Goal: Task Accomplishment & Management: Use online tool/utility

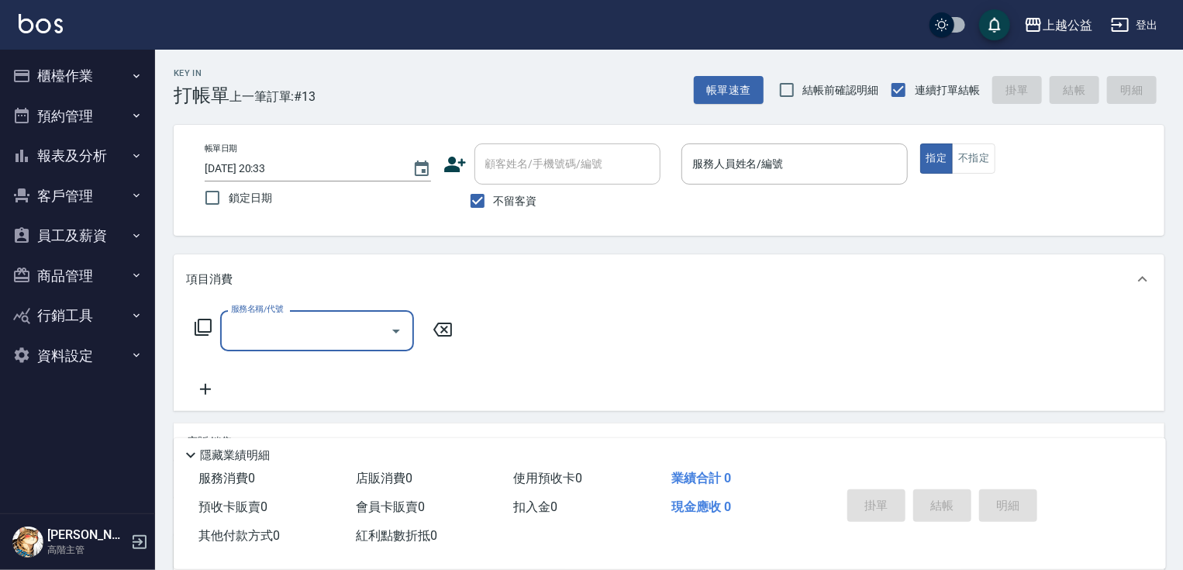
type input "7"
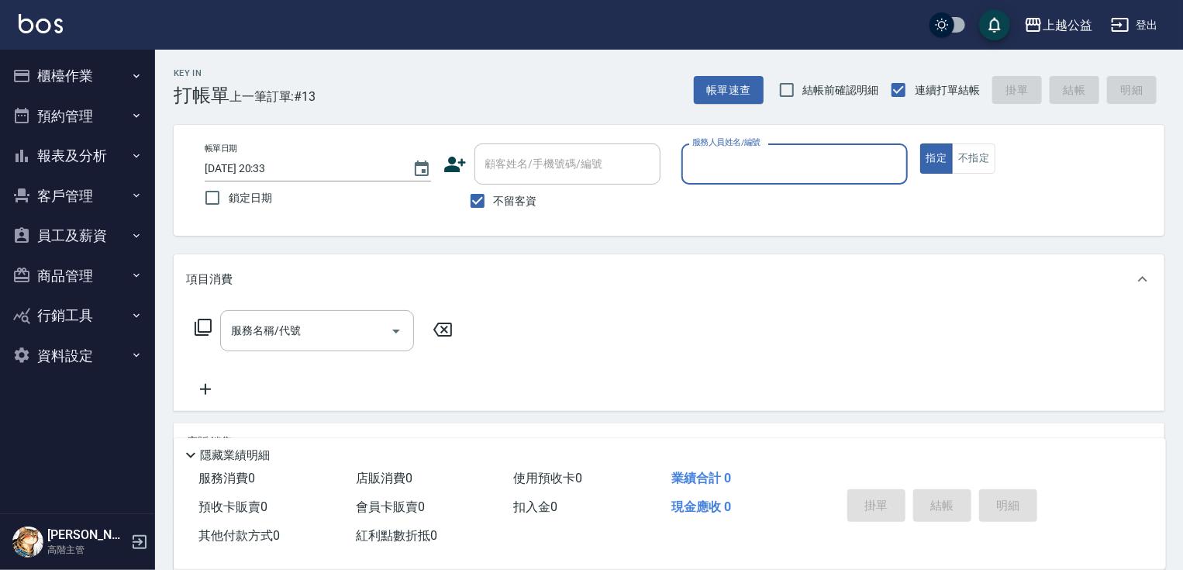
click at [921, 143] on button "指定" at bounding box center [937, 158] width 33 height 30
type button "true"
click at [713, 179] on div "服務人員姓名/編號" at bounding box center [795, 163] width 226 height 41
type input "廖麗婷-7"
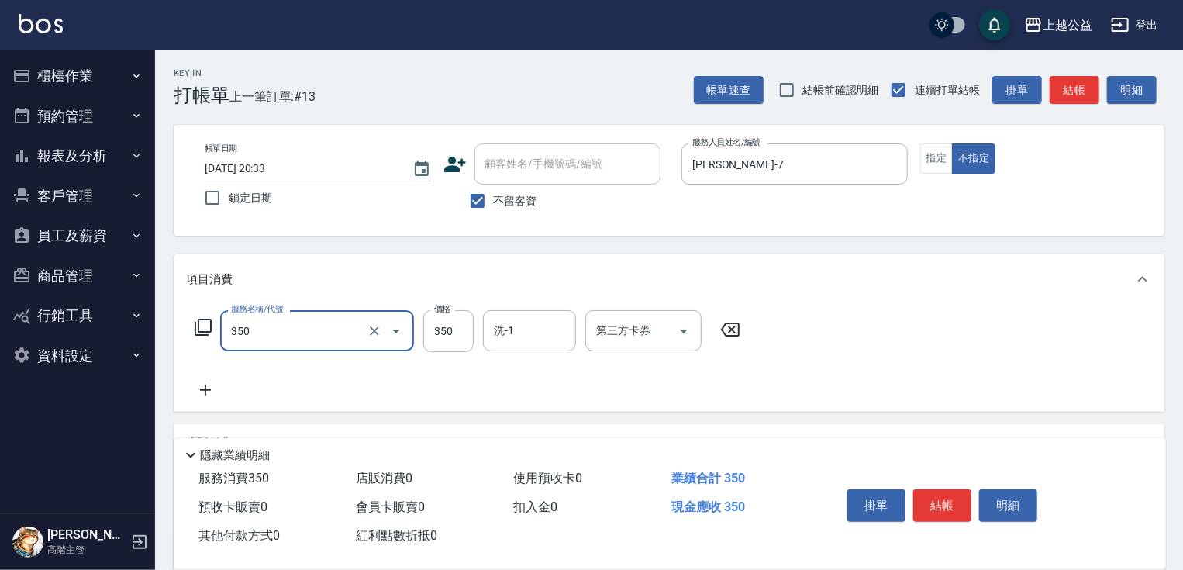
type input "一般洗剪(350)"
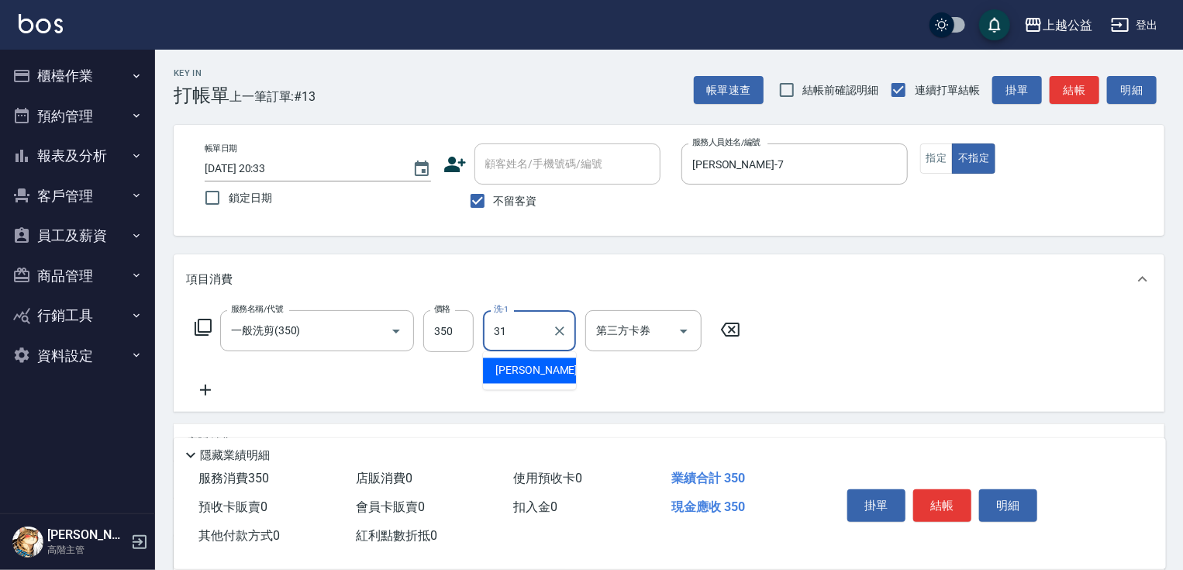
type input "郭宸均-31"
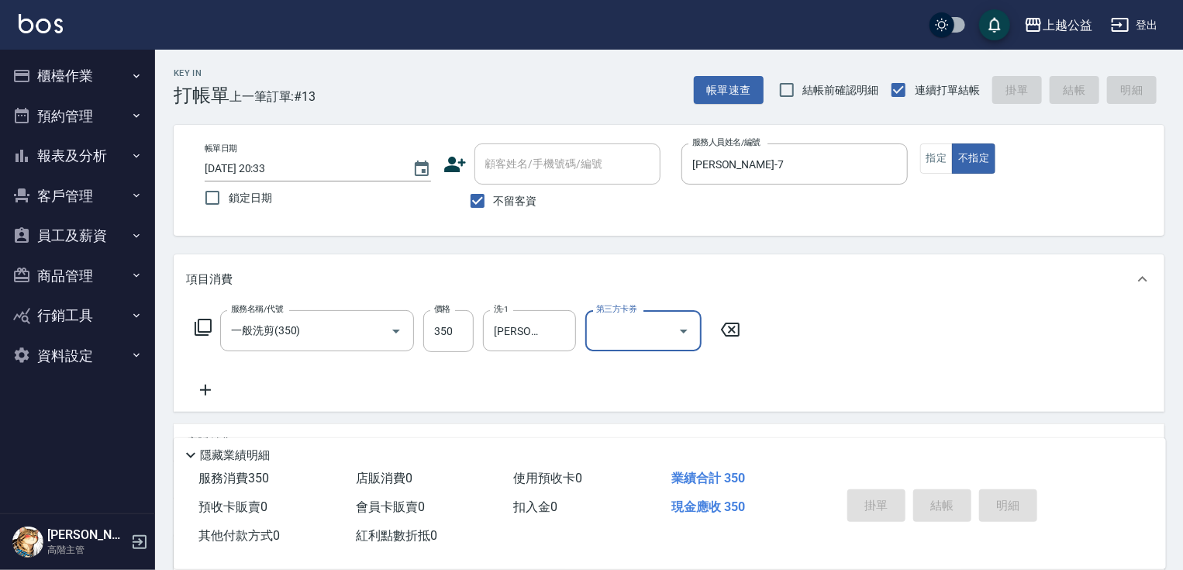
type input "2025/10/13 21:18"
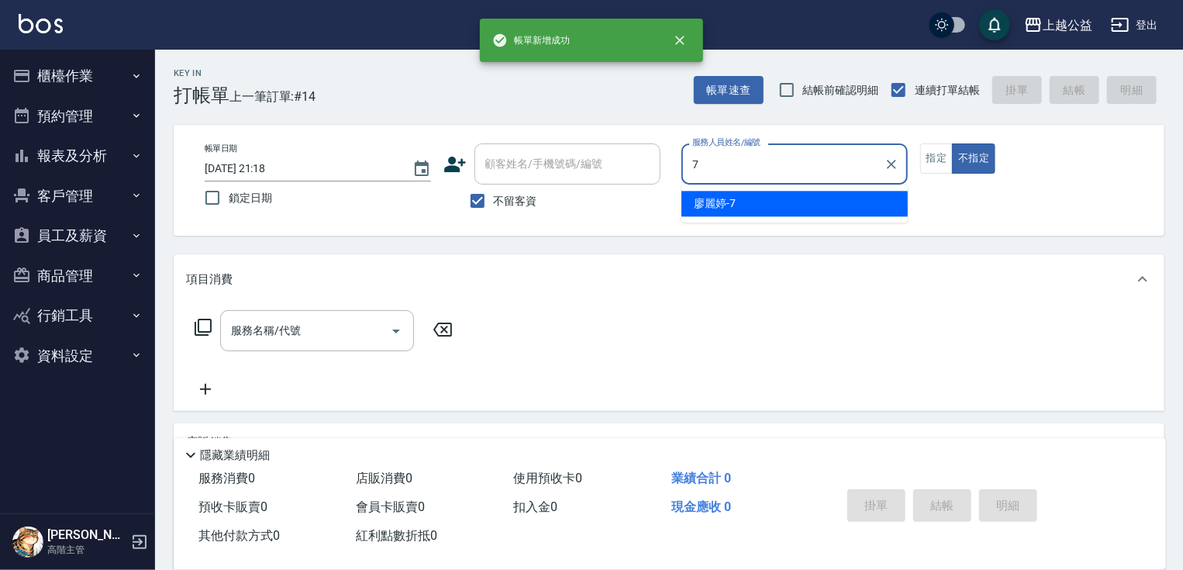
type input "廖麗婷-7"
type button "false"
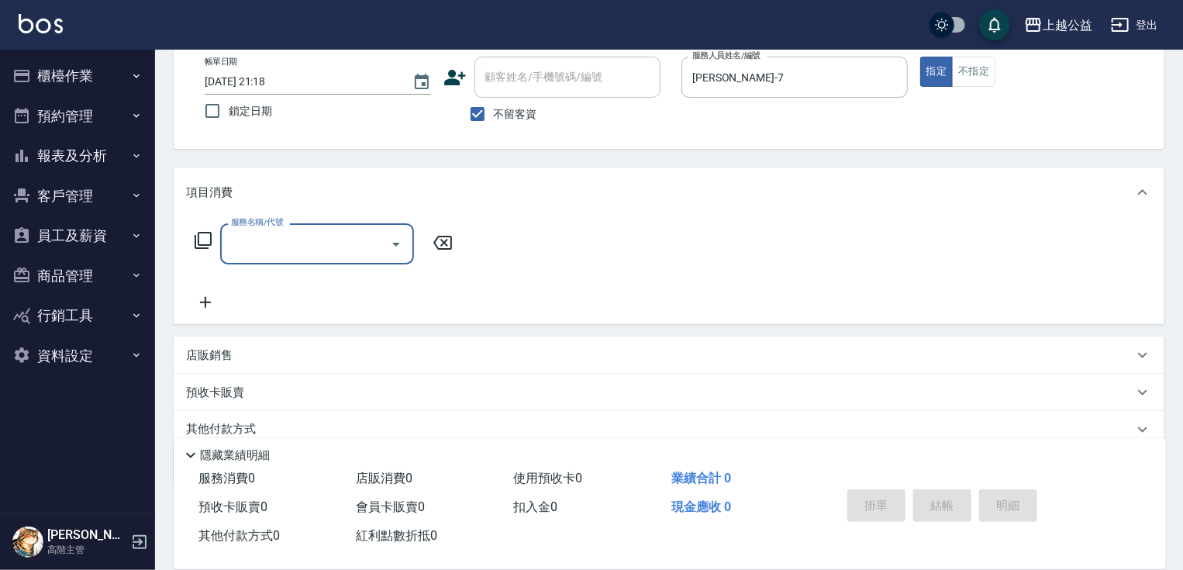
scroll to position [149, 0]
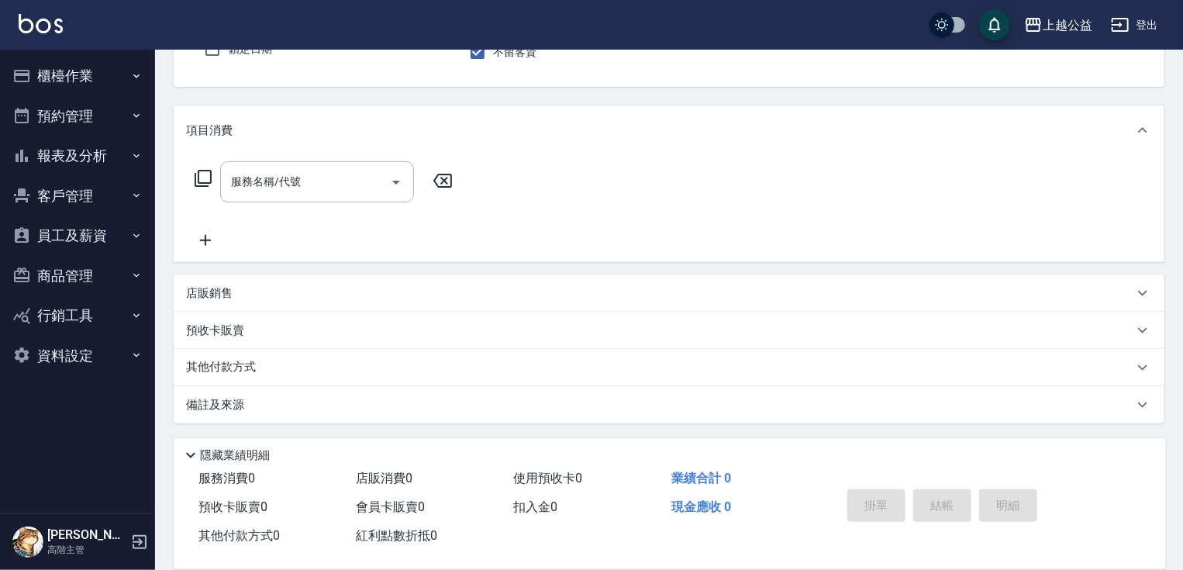
click at [239, 282] on div "店販銷售" at bounding box center [669, 293] width 991 height 37
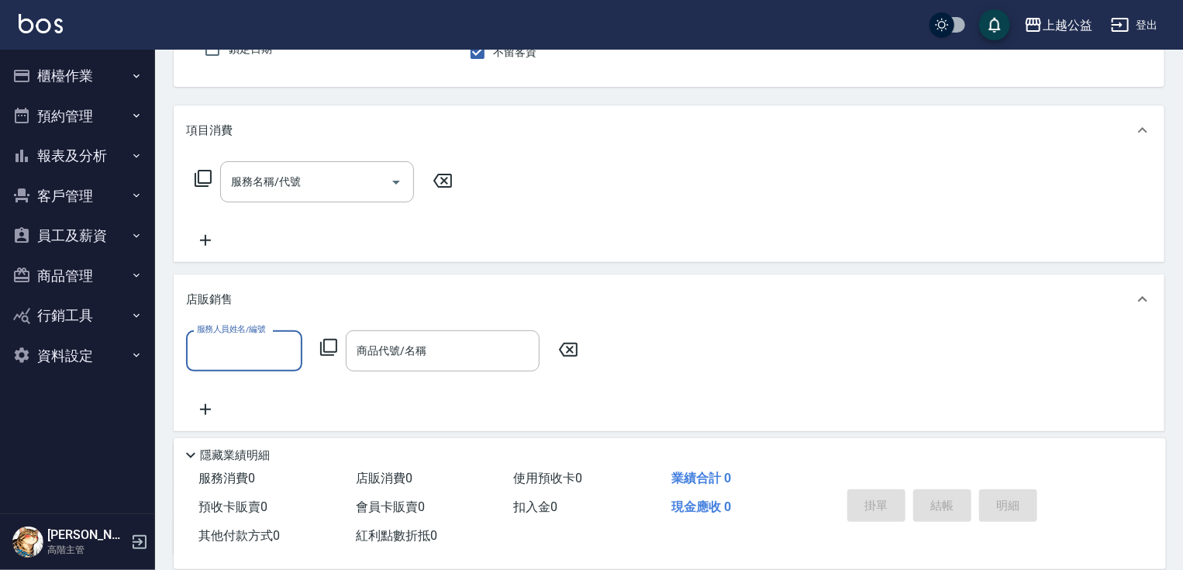
scroll to position [0, 0]
type input "廖麗婷-7"
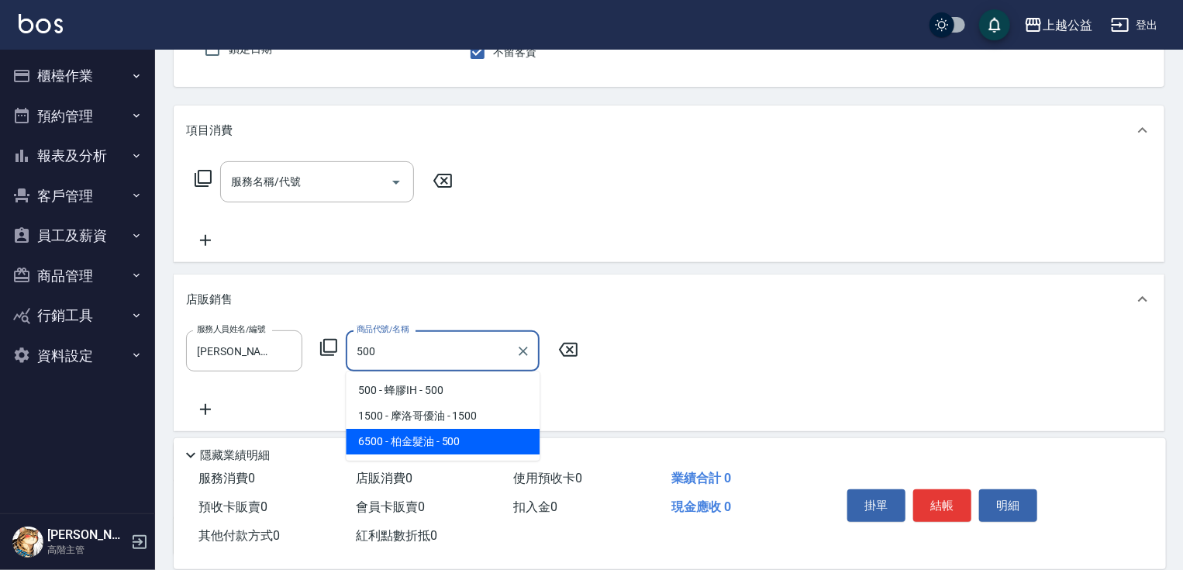
type input "柏金髮油"
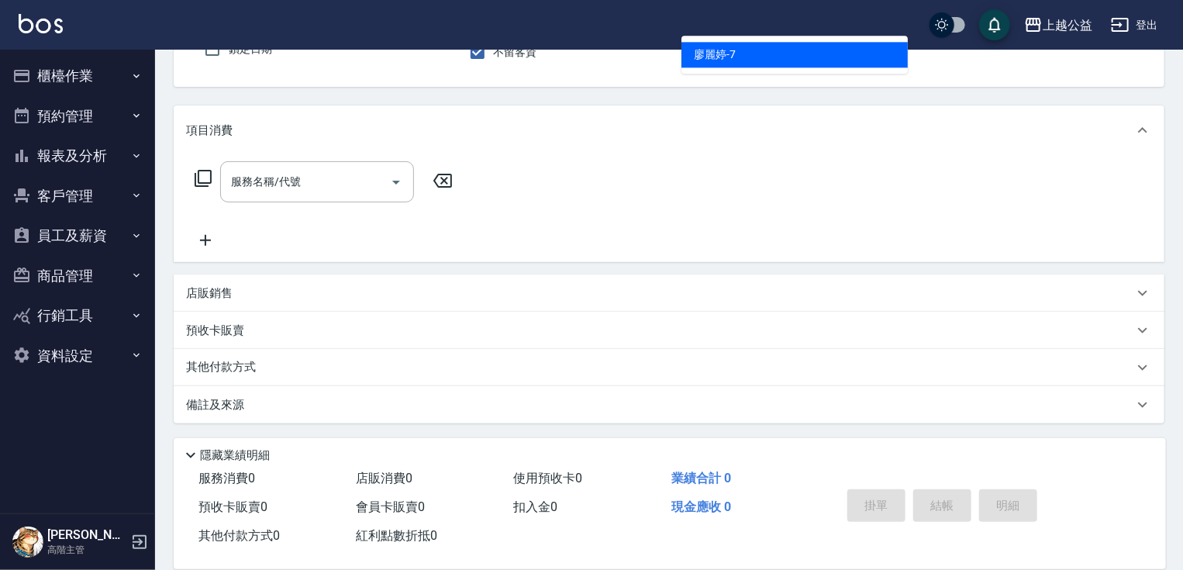
type input "廖麗婷-7"
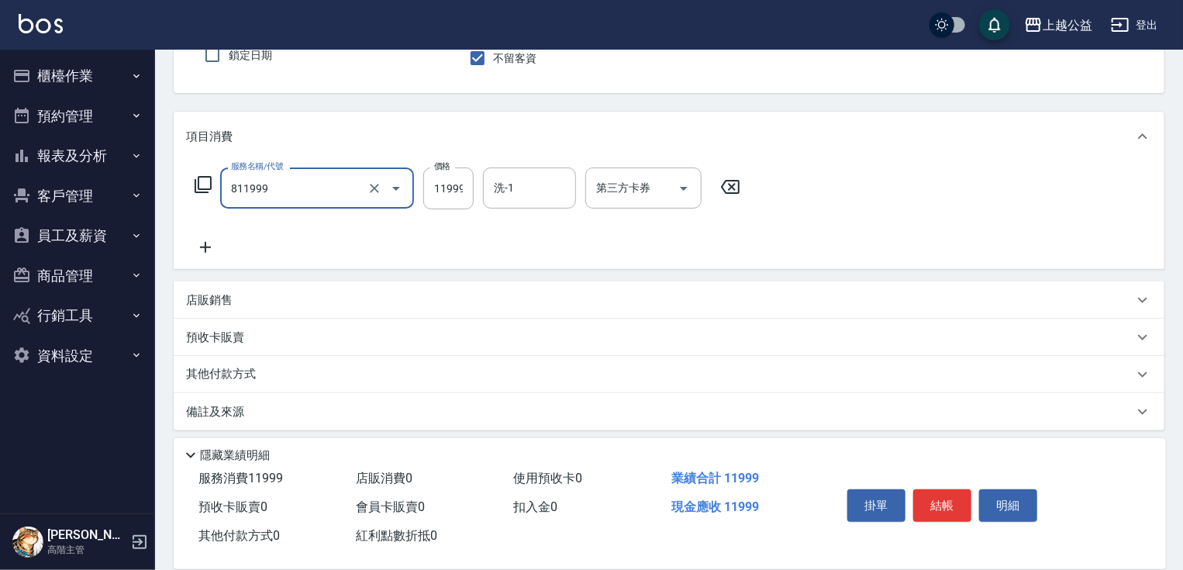
type input "金鑽羽毛20吋/3包(811999)"
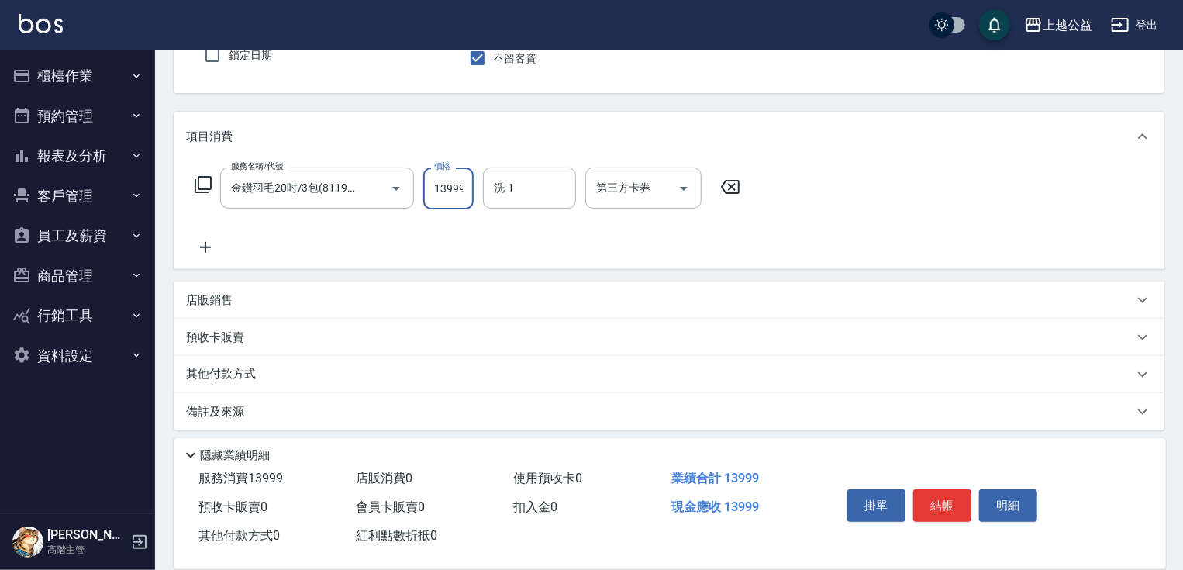
scroll to position [0, 1]
type input "13999"
type input "郭宸均-31"
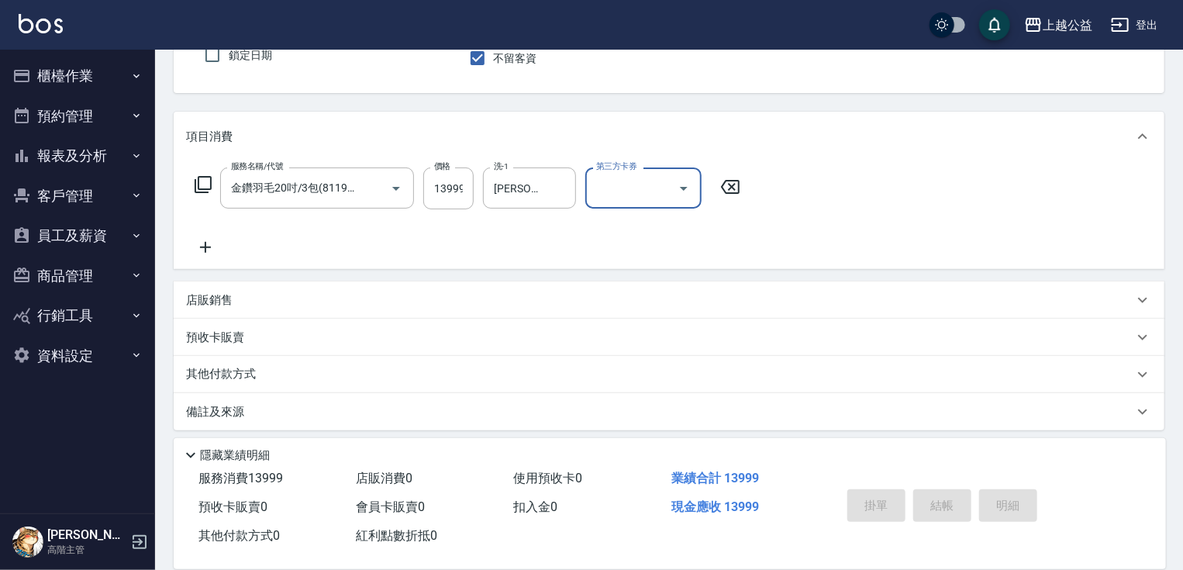
type input "2025/10/13 21:19"
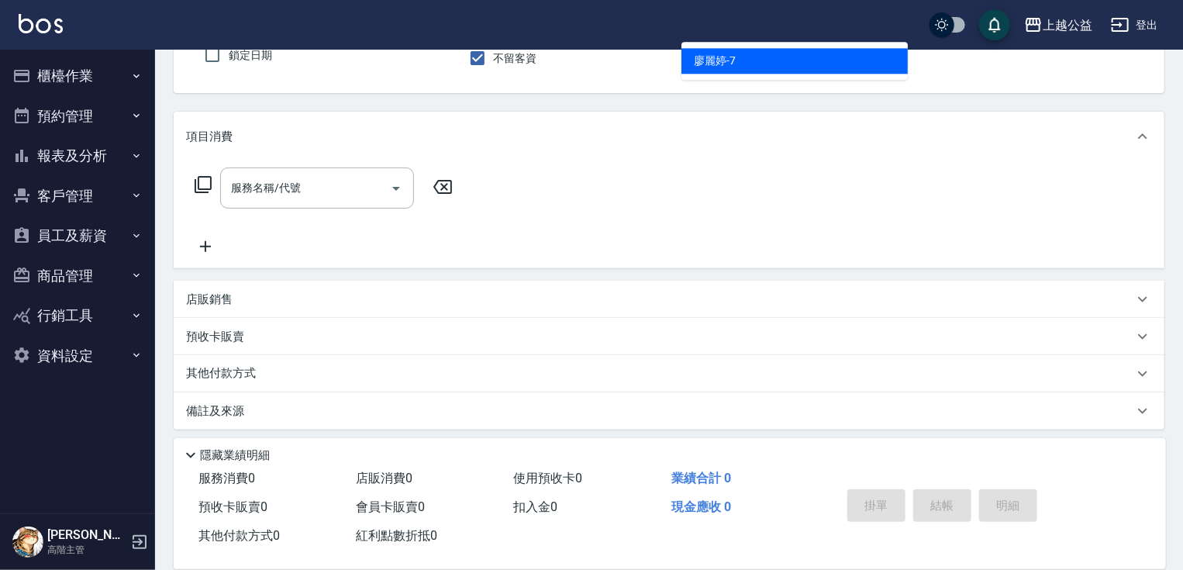
type input "廖麗婷-7"
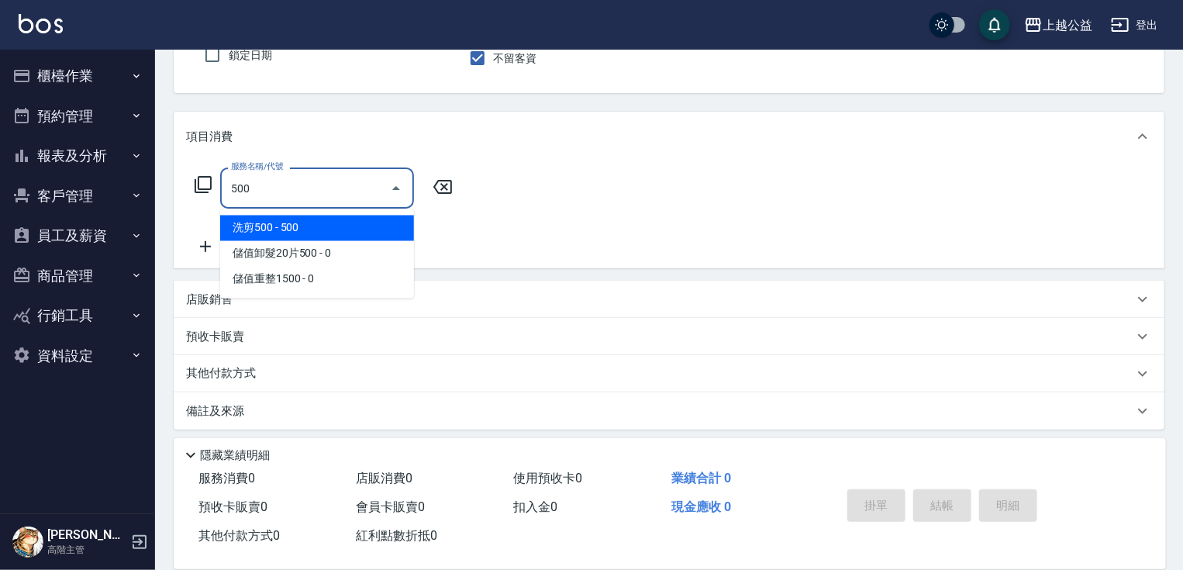
type input "洗剪500(500)"
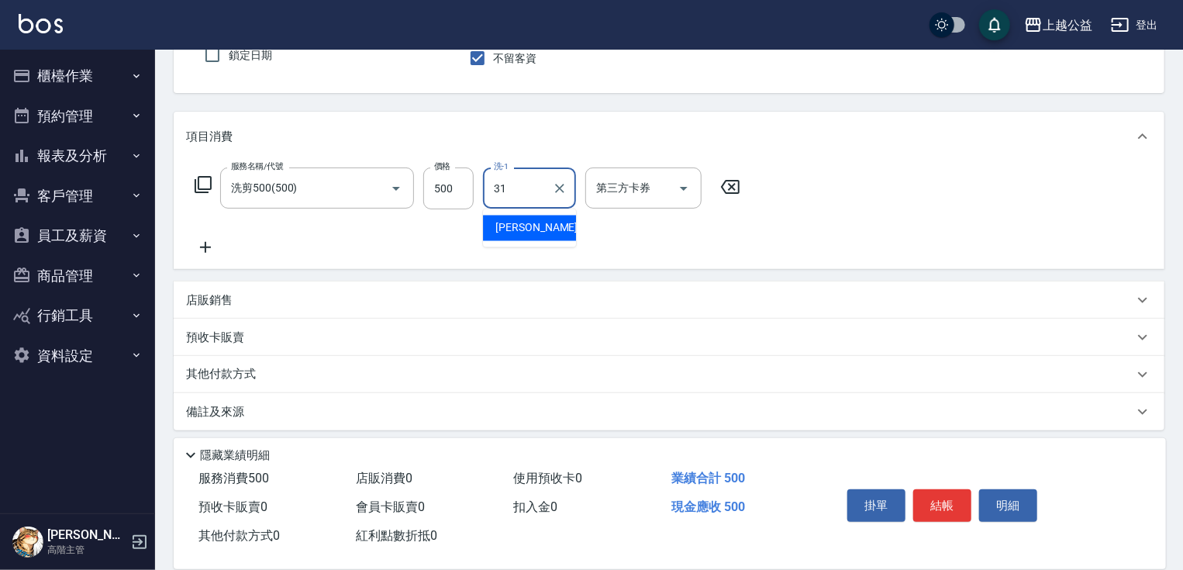
type input "郭宸均-31"
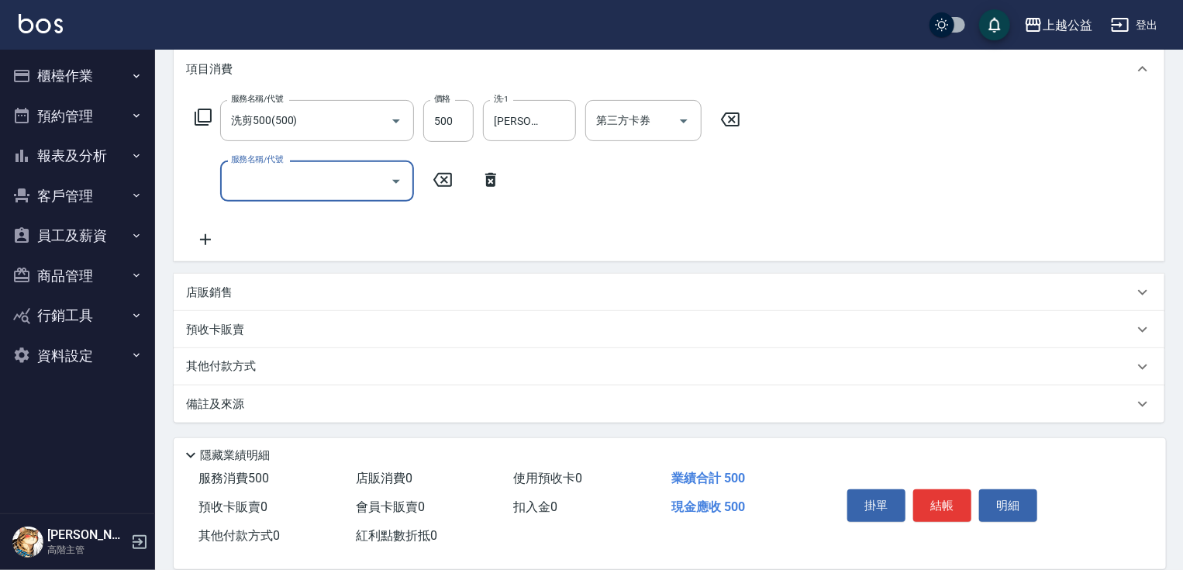
scroll to position [143, 0]
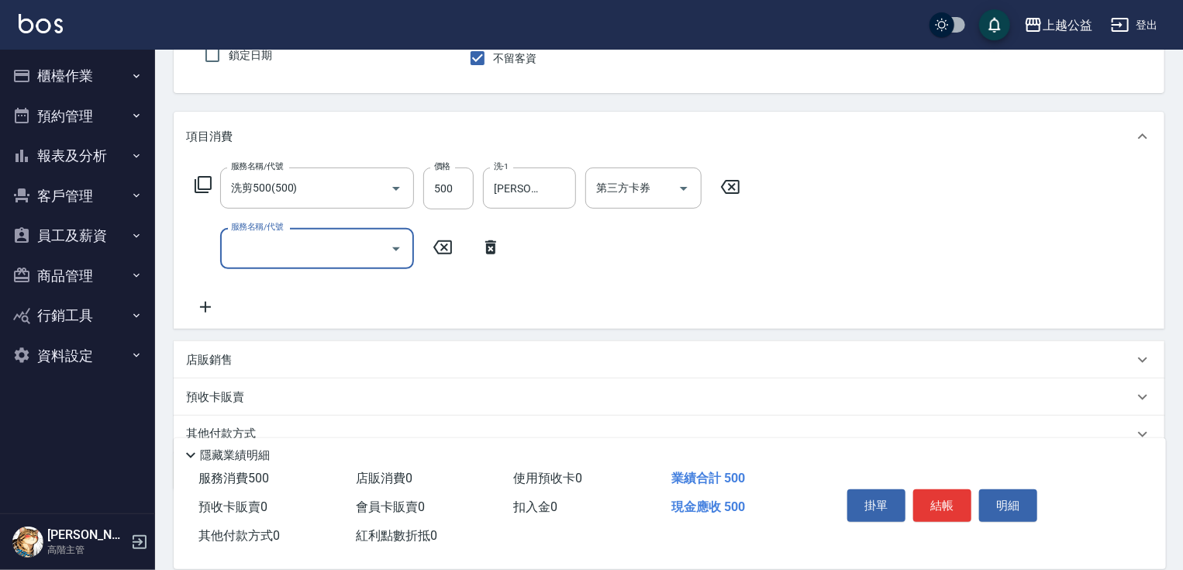
click at [257, 354] on div "店販銷售" at bounding box center [660, 360] width 948 height 16
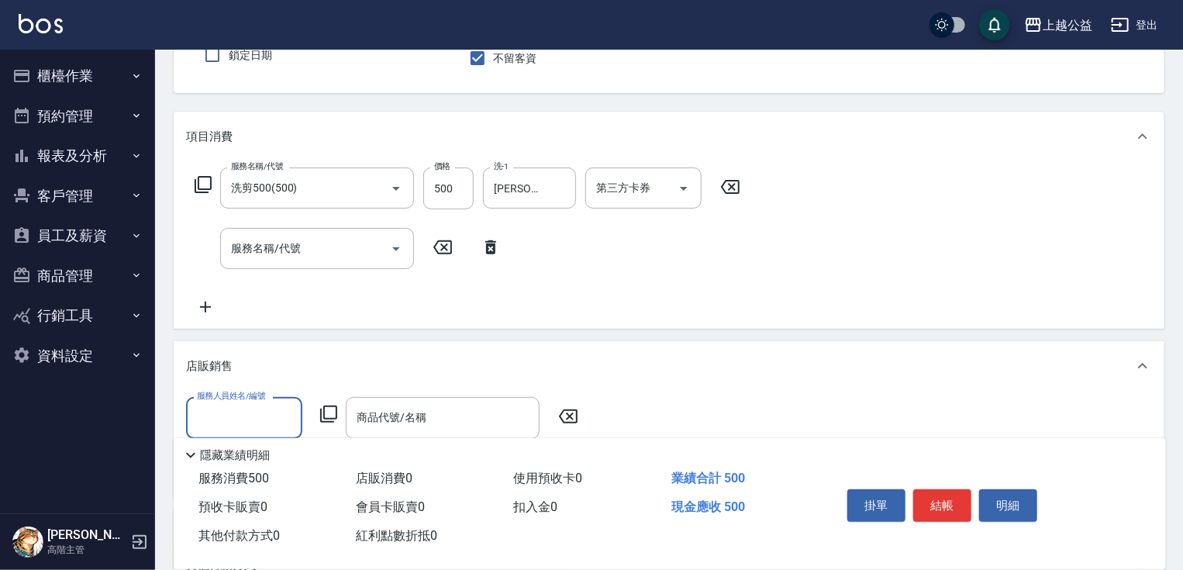
scroll to position [0, 0]
type input "廖麗婷-7"
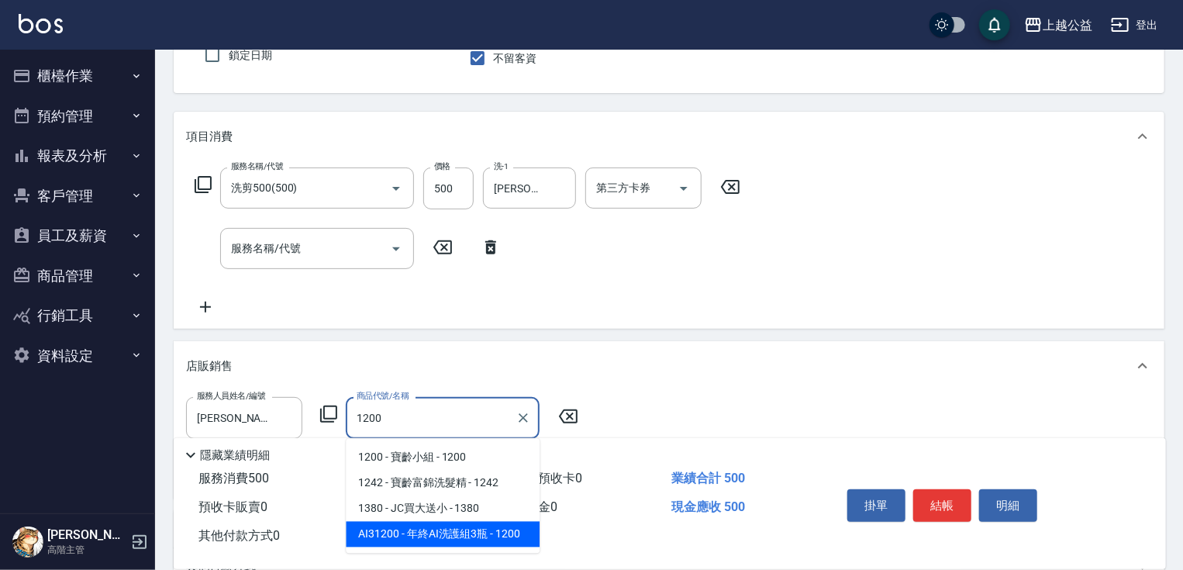
type input "年終AI洗護組3瓶"
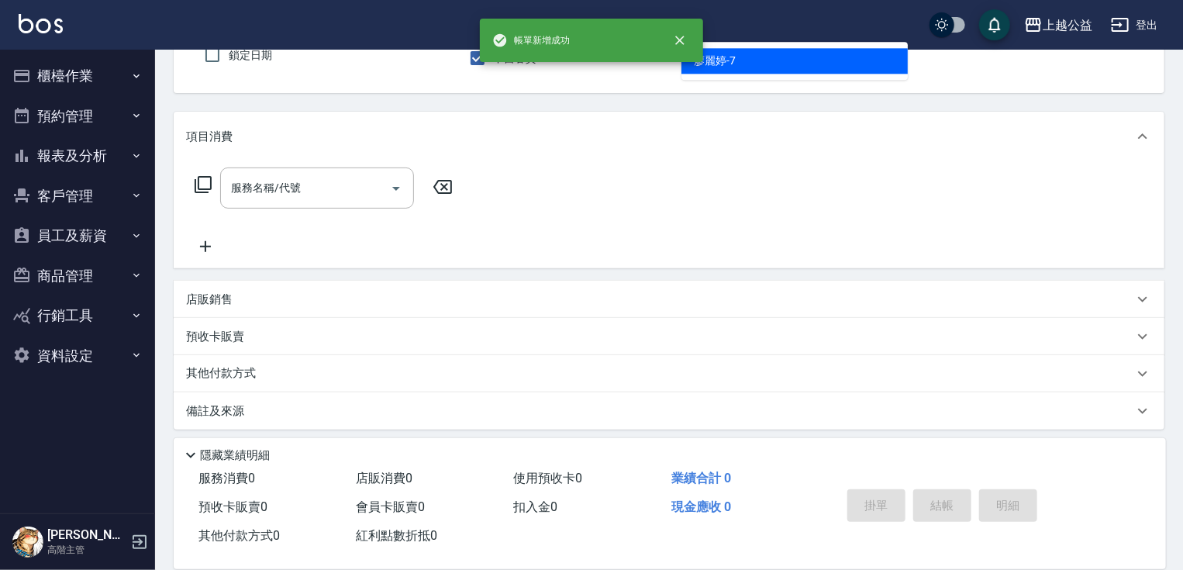
type input "廖麗婷-7"
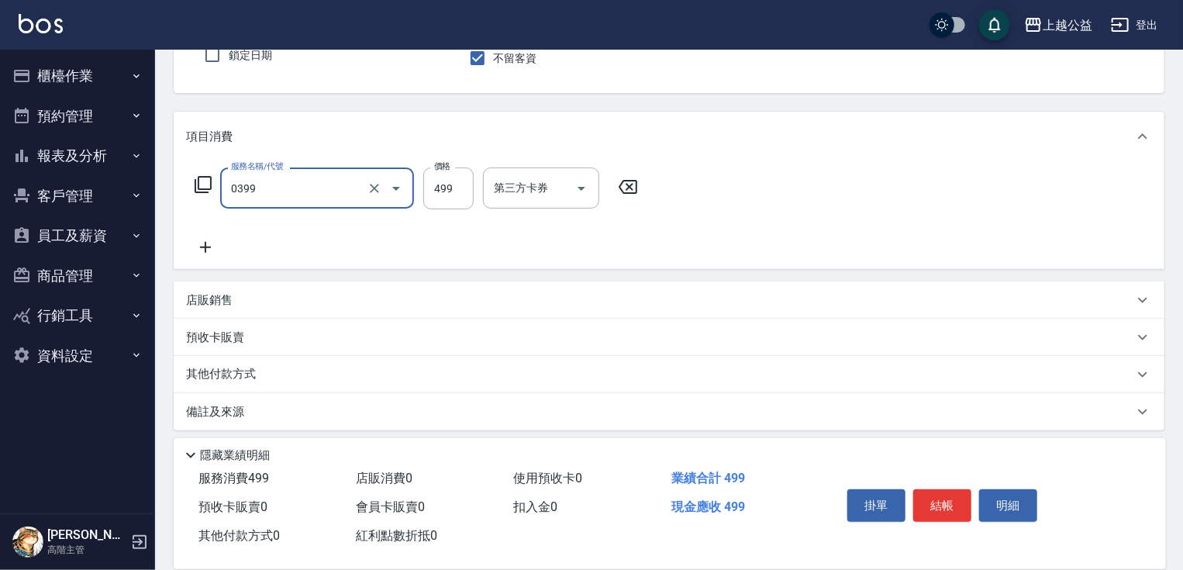
type input "海鹽SPA洗(0399)"
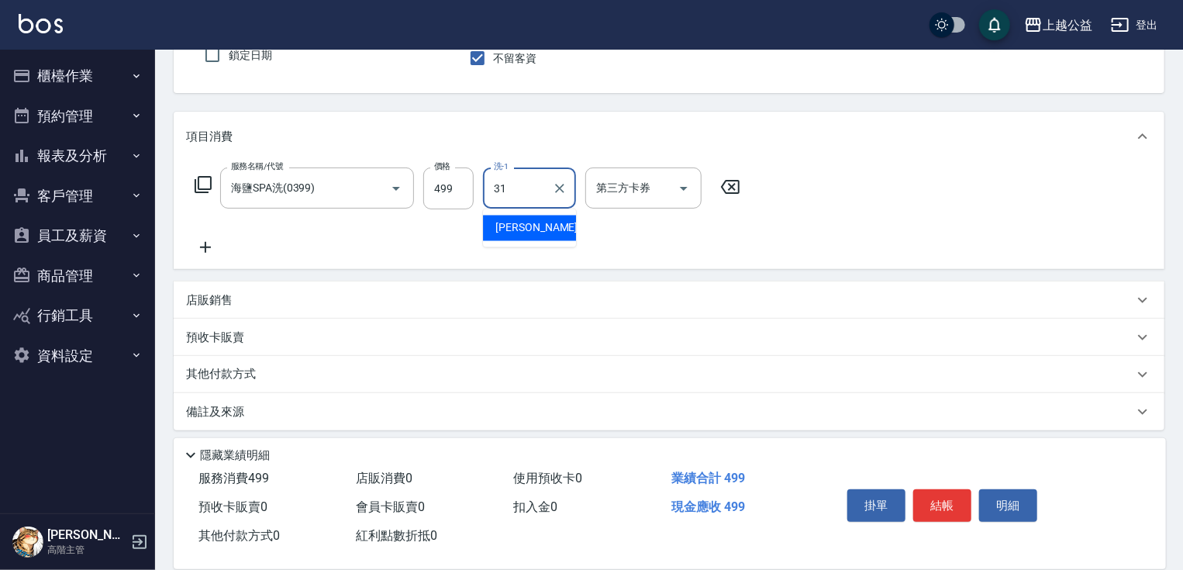
type input "郭宸均-31"
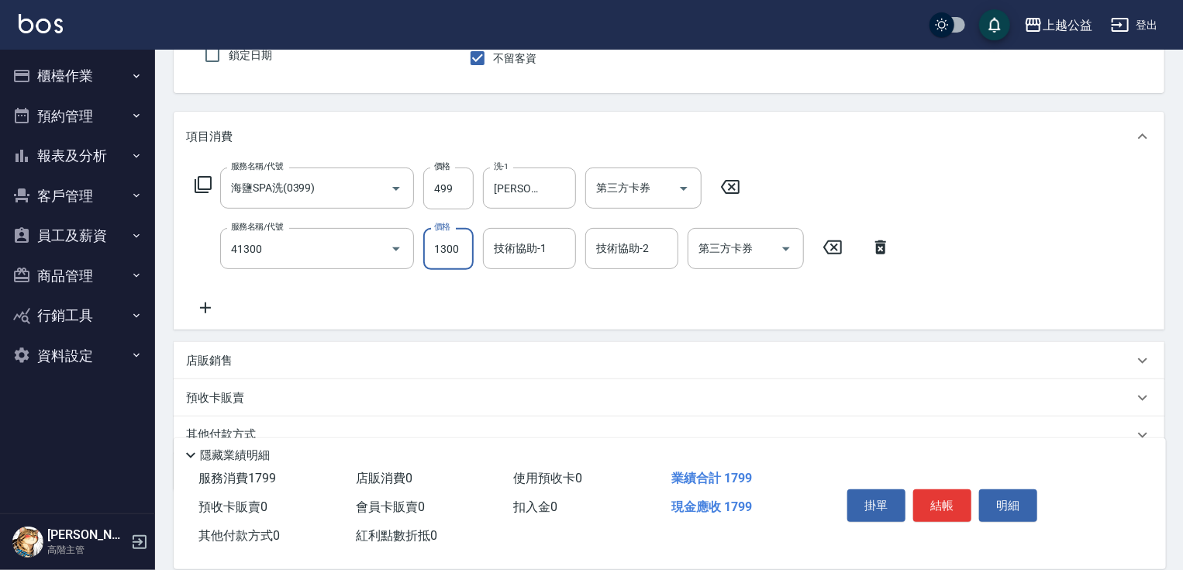
type input "鏡面1300(41300)"
type input "1000"
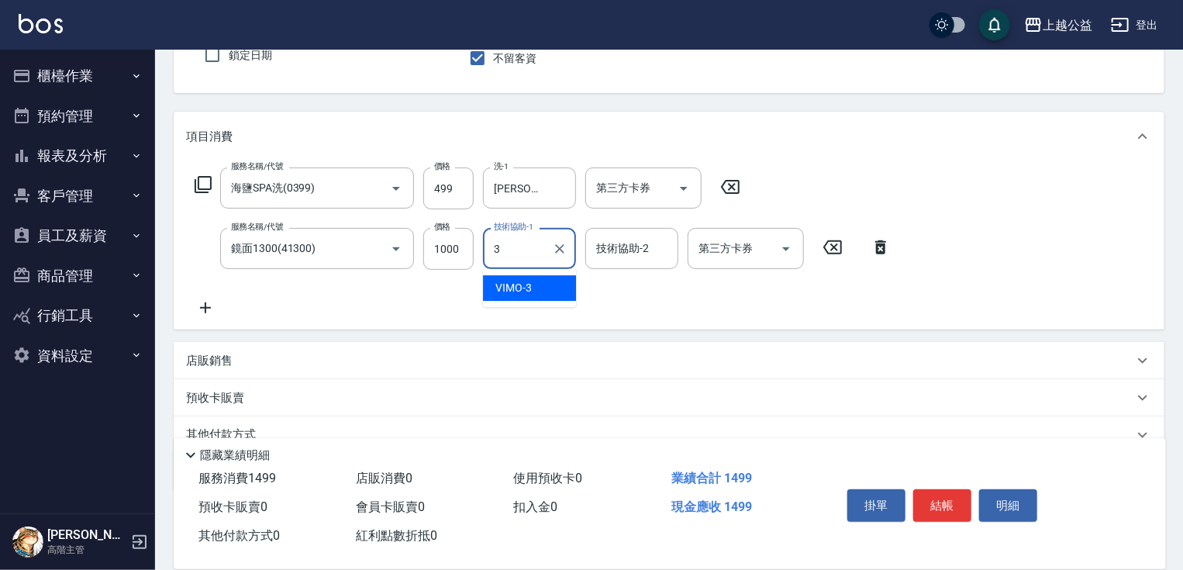
type input "VIMO-3"
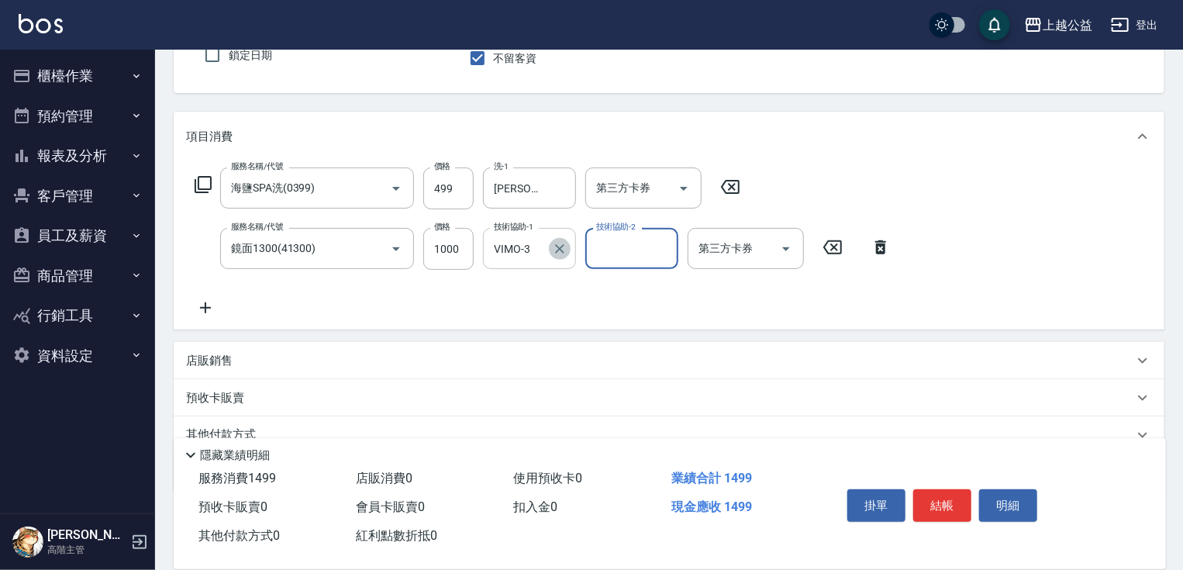
click at [558, 243] on icon "Clear" at bounding box center [560, 249] width 16 height 16
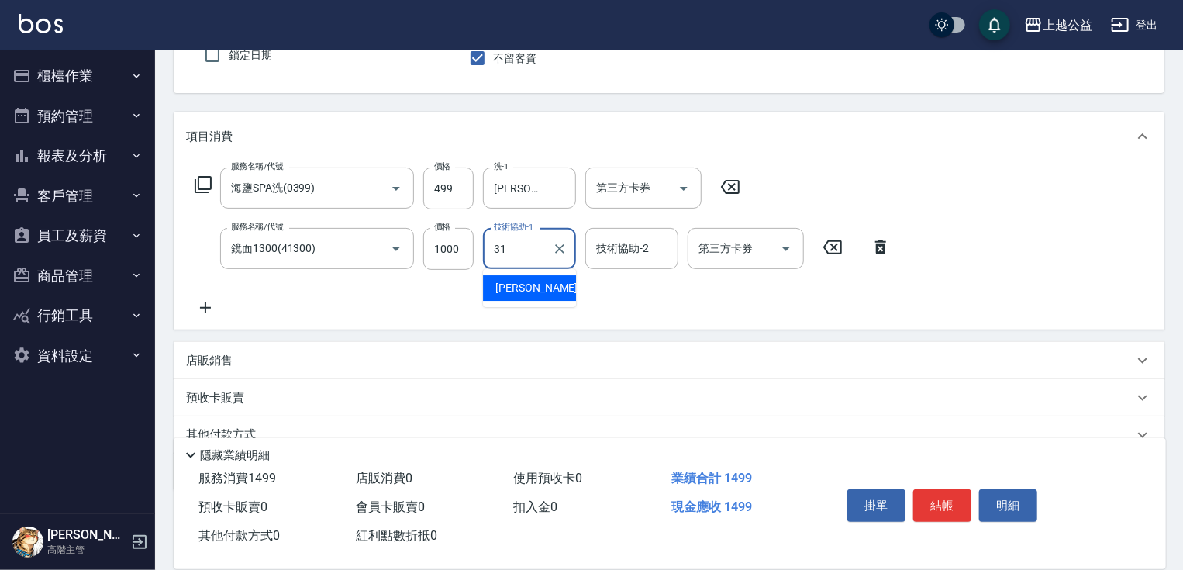
type input "郭宸均-31"
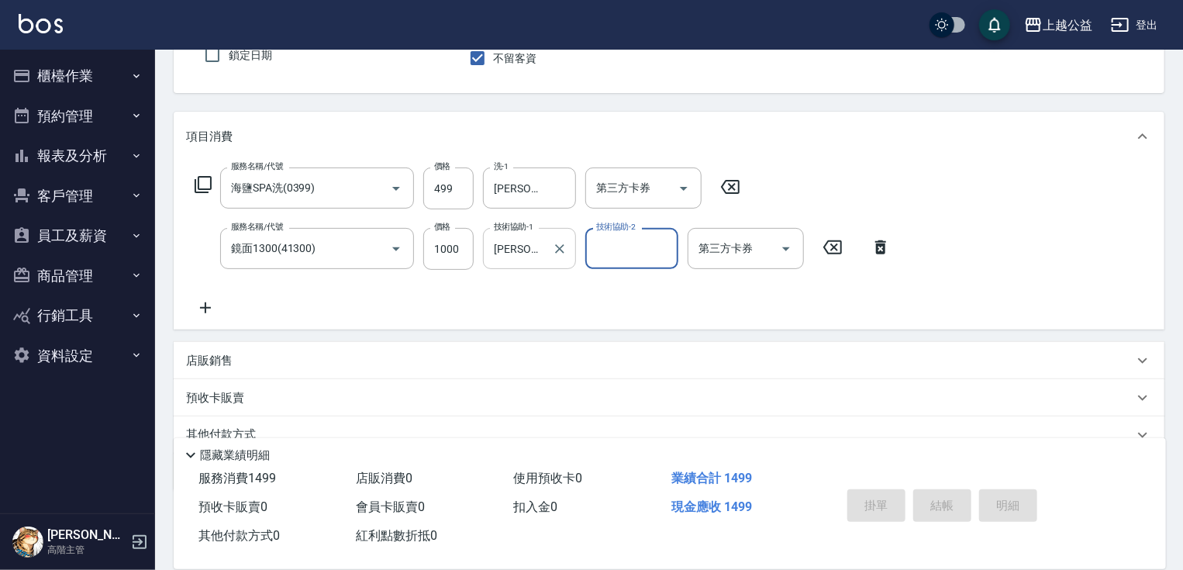
type input "2025/10/13 21:20"
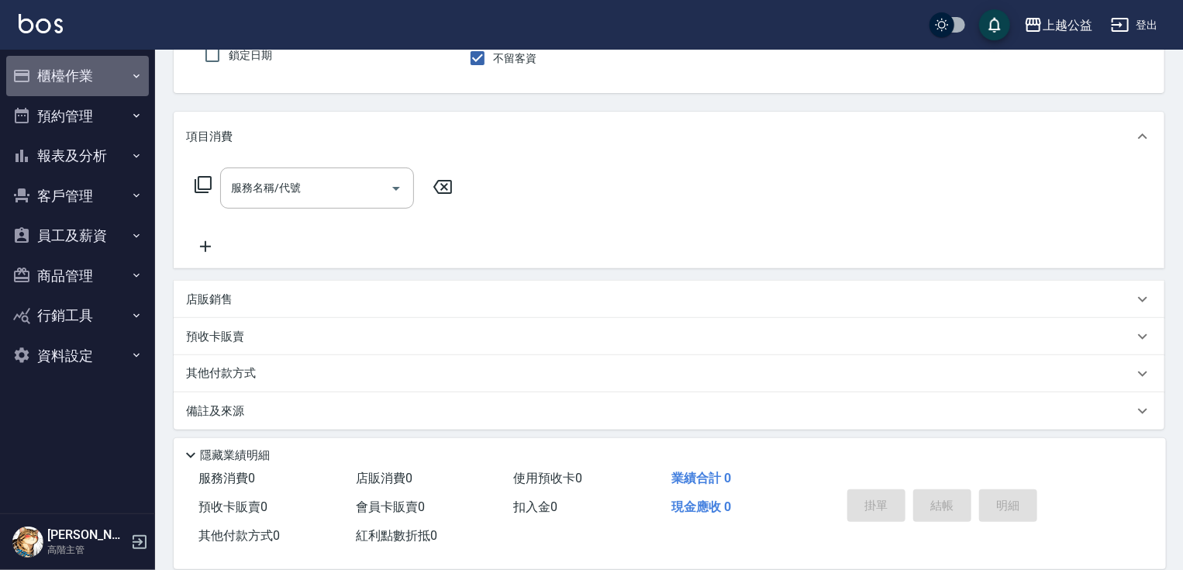
click at [62, 78] on button "櫃檯作業" at bounding box center [77, 76] width 143 height 40
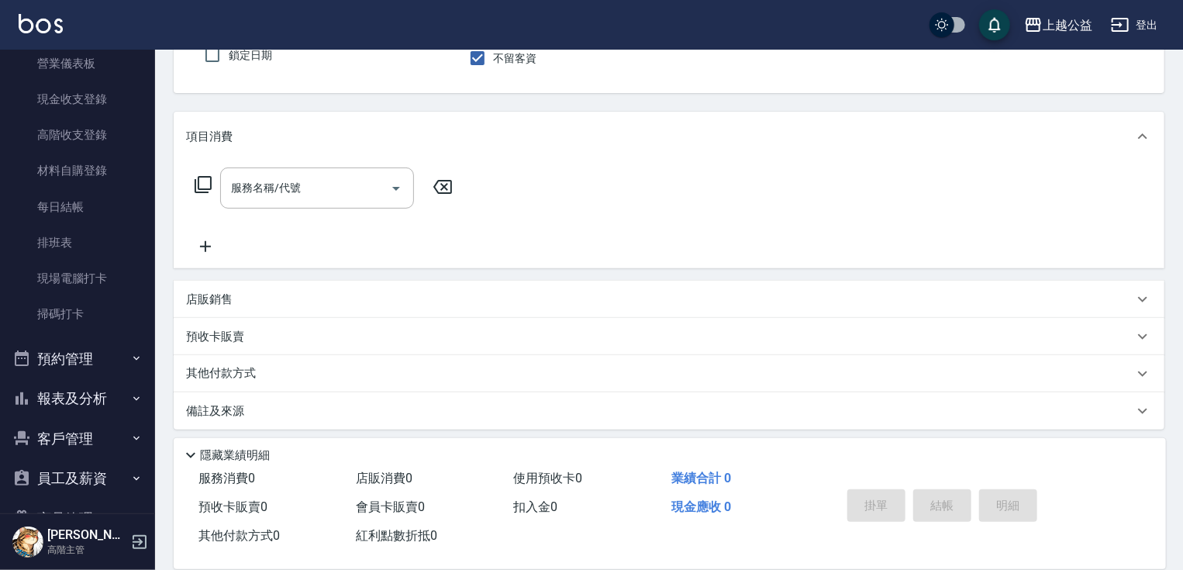
scroll to position [211, 0]
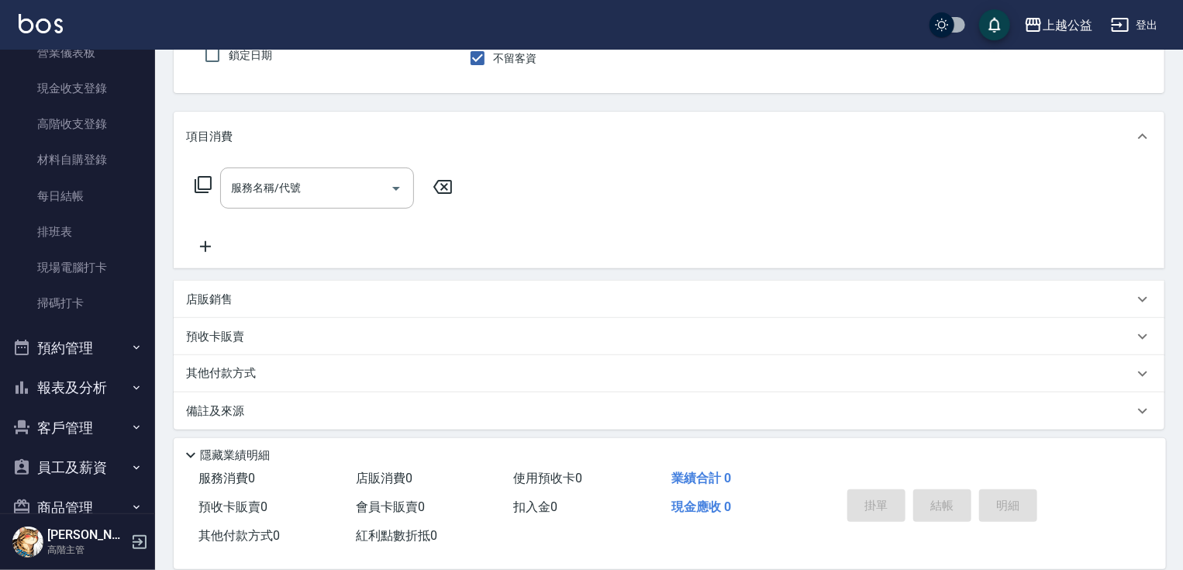
click at [67, 378] on button "報表及分析" at bounding box center [77, 388] width 143 height 40
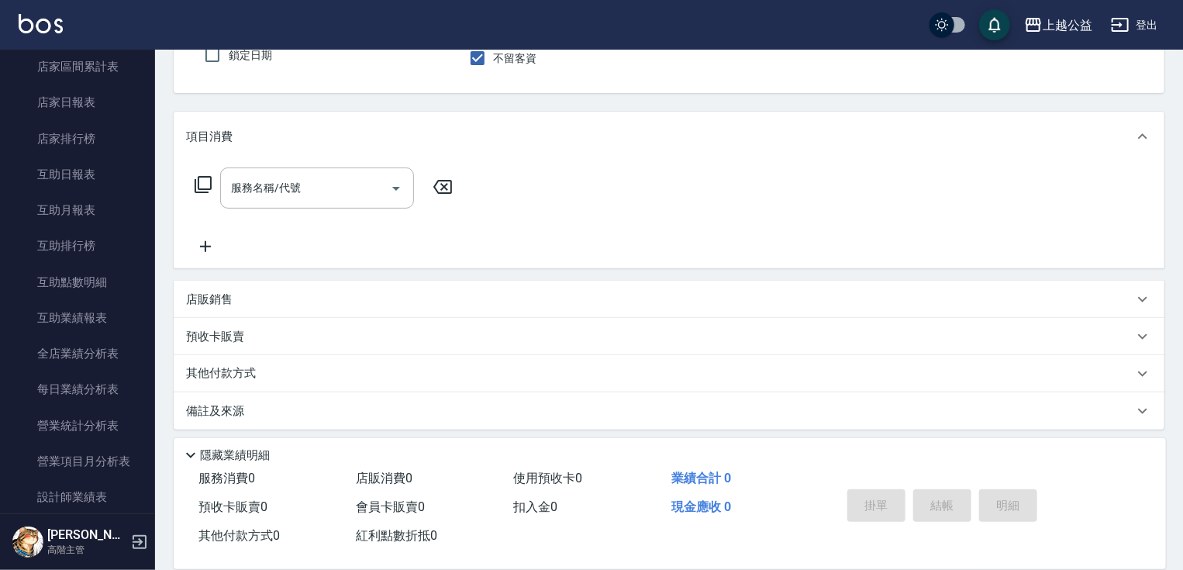
scroll to position [608, 0]
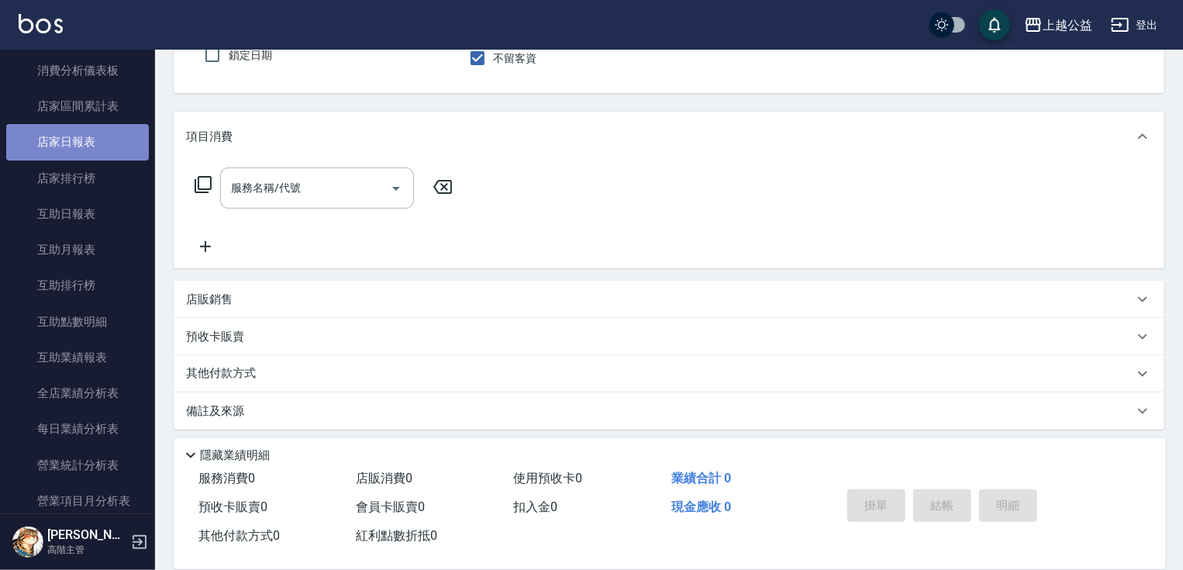
click at [96, 134] on link "店家日報表" at bounding box center [77, 142] width 143 height 36
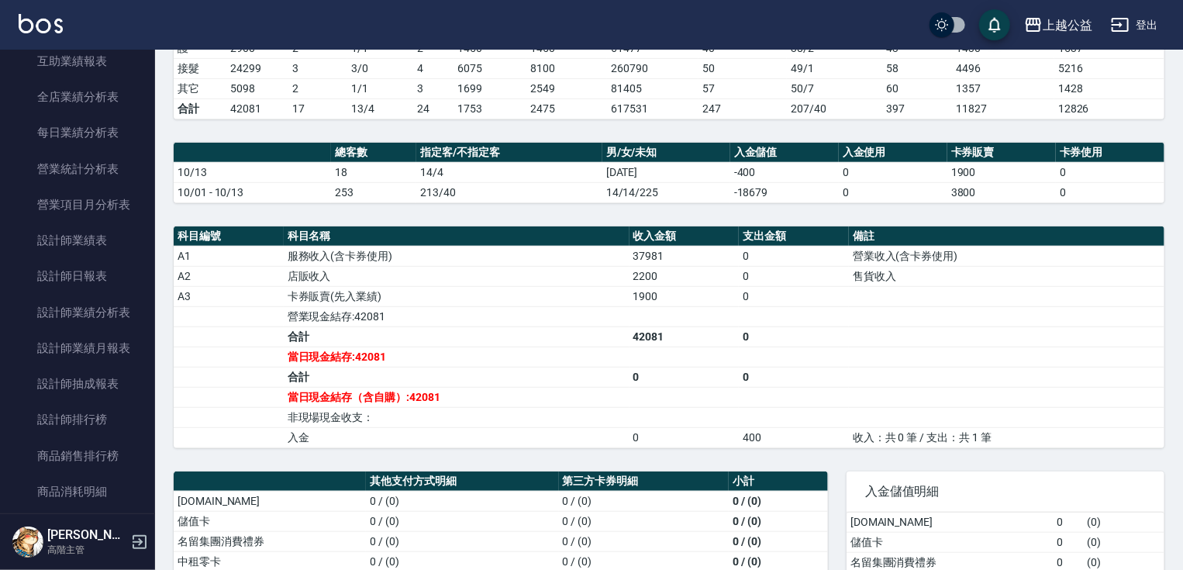
scroll to position [913, 0]
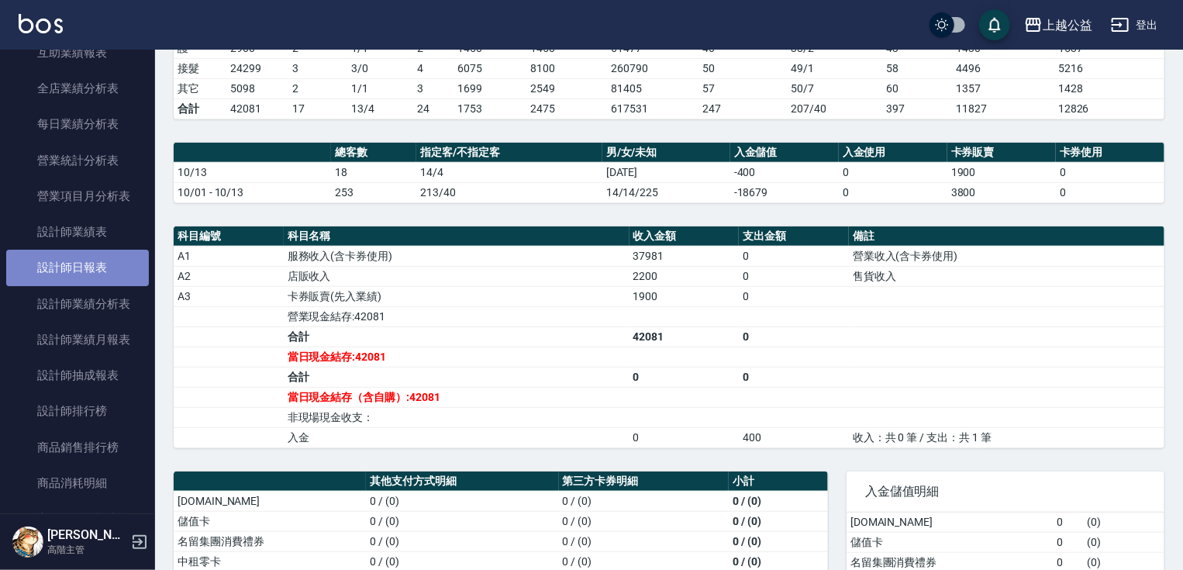
click at [129, 275] on link "設計師日報表" at bounding box center [77, 268] width 143 height 36
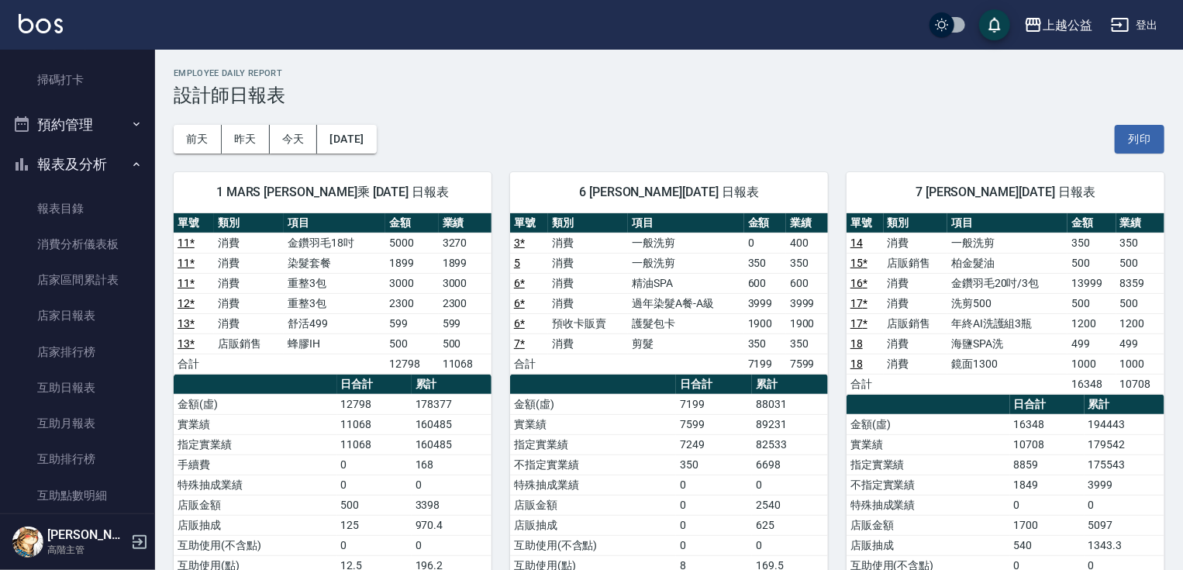
scroll to position [420, 0]
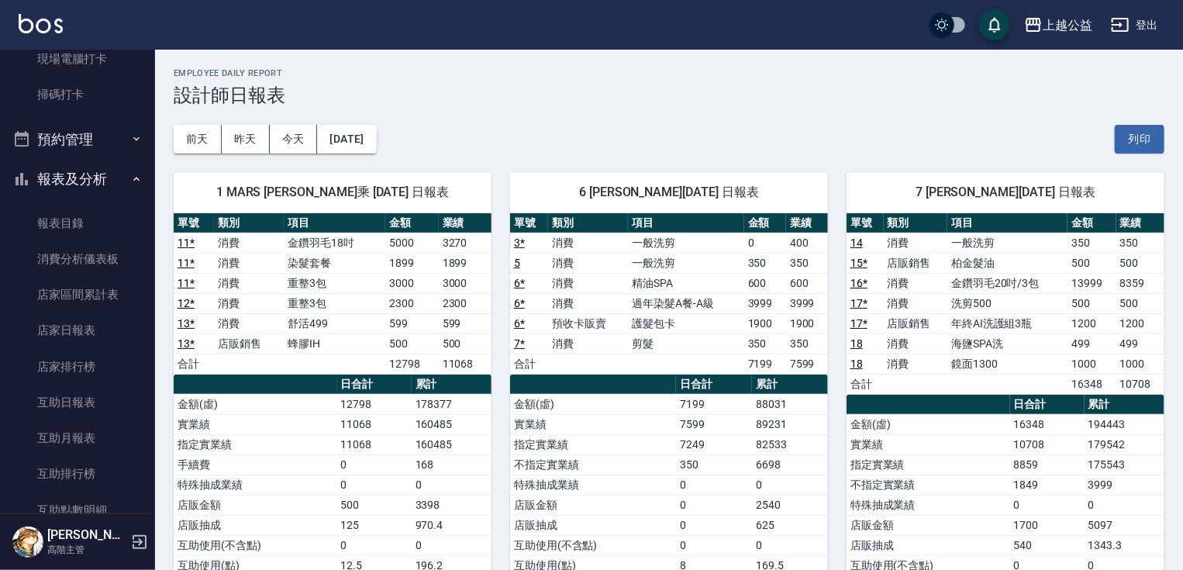
click at [159, 180] on div "1 MARS 黃偉乘 10/13/2025 日報表 單號 類別 項目 金額 業績 11 * 消費 金鑽羽毛18吋 5000 3270 11 * 消費 染髮套餐…" at bounding box center [323, 445] width 337 height 582
click at [100, 331] on link "店家日報表" at bounding box center [77, 331] width 143 height 36
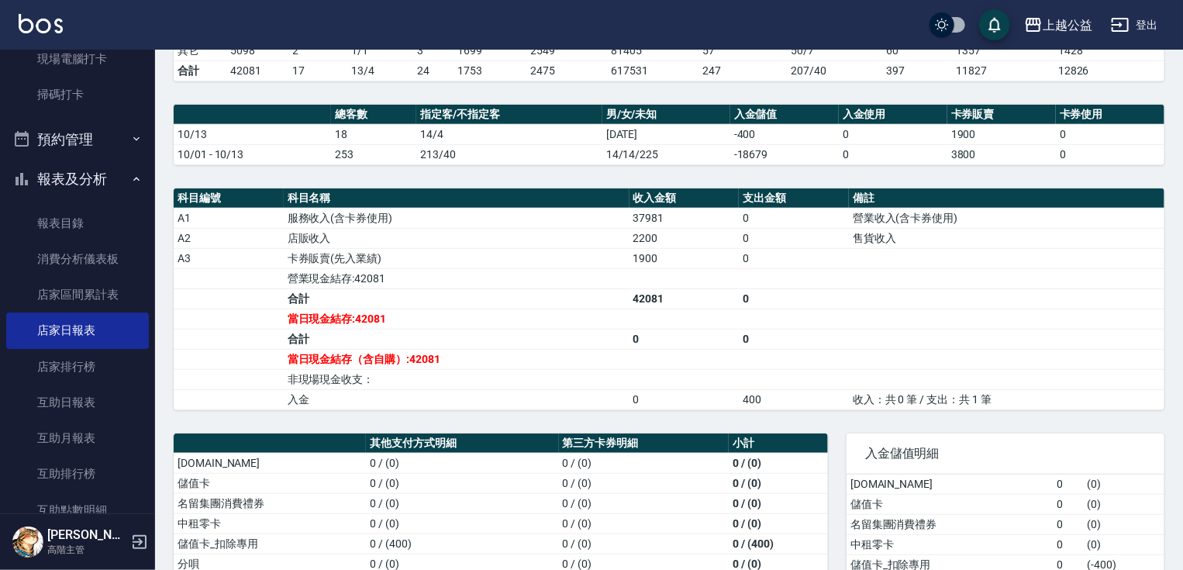
scroll to position [381, 0]
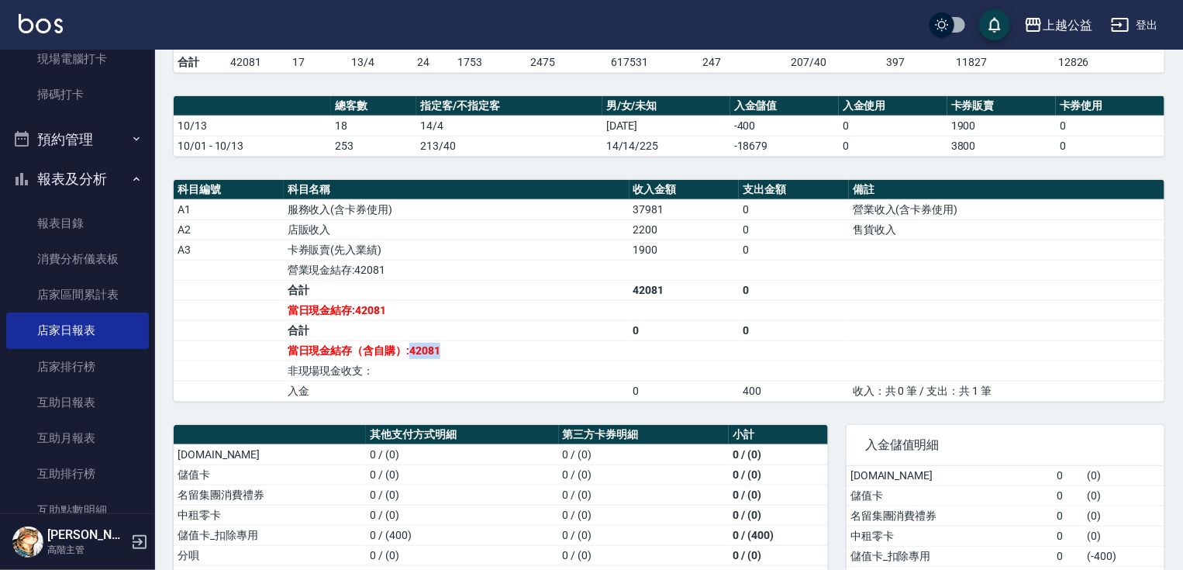
drag, startPoint x: 409, startPoint y: 349, endPoint x: 472, endPoint y: 354, distance: 63.0
click at [472, 354] on td "當日現金結存（含自購）:42081" at bounding box center [457, 350] width 346 height 20
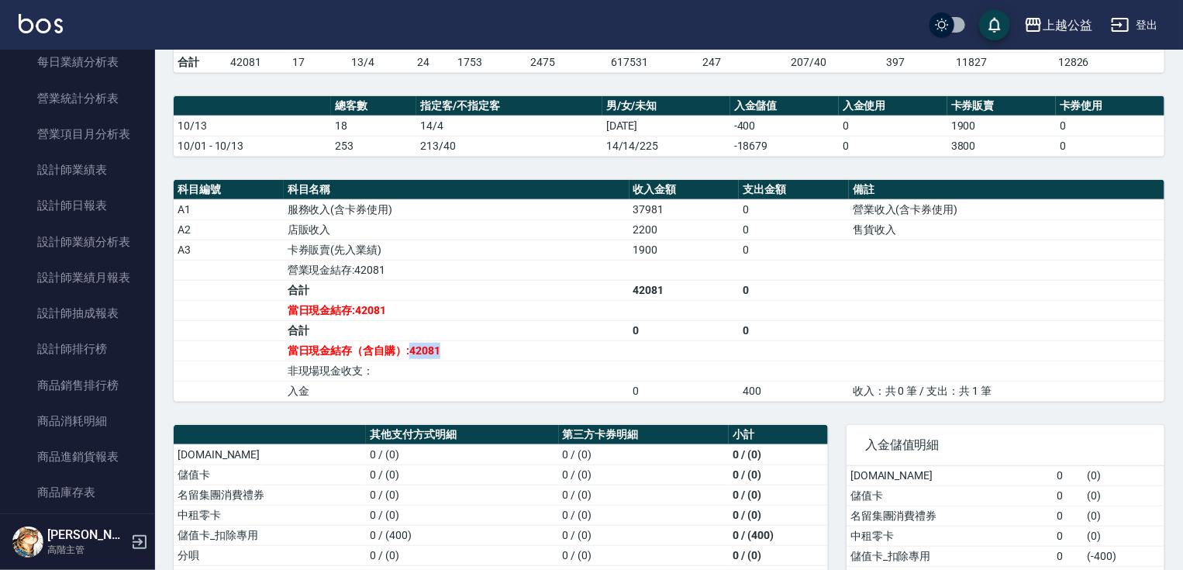
scroll to position [983, 0]
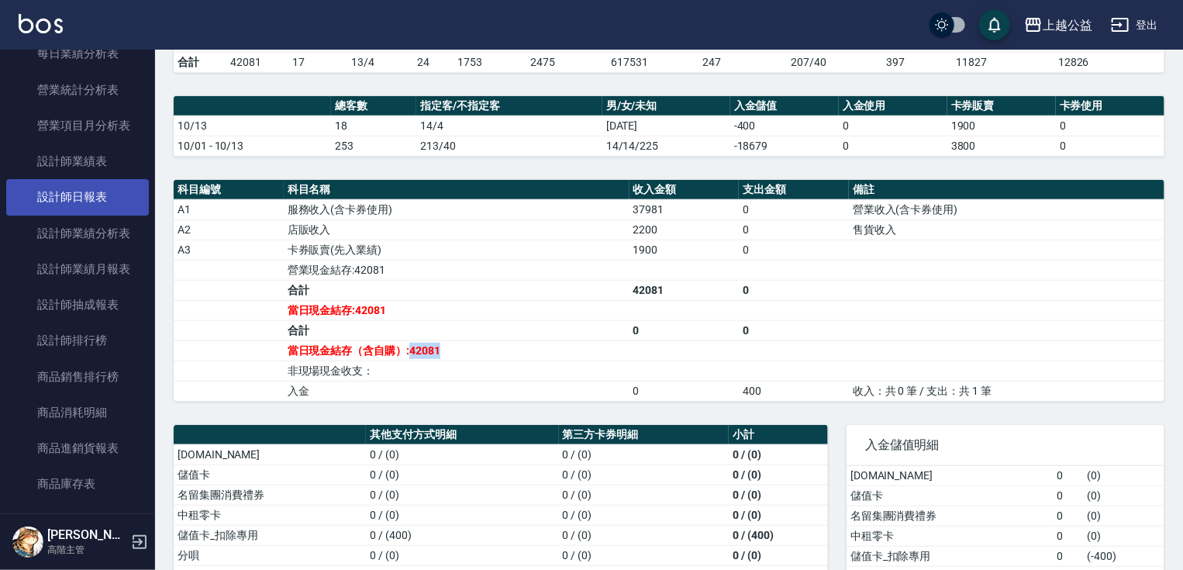
click at [78, 202] on link "設計師日報表" at bounding box center [77, 197] width 143 height 36
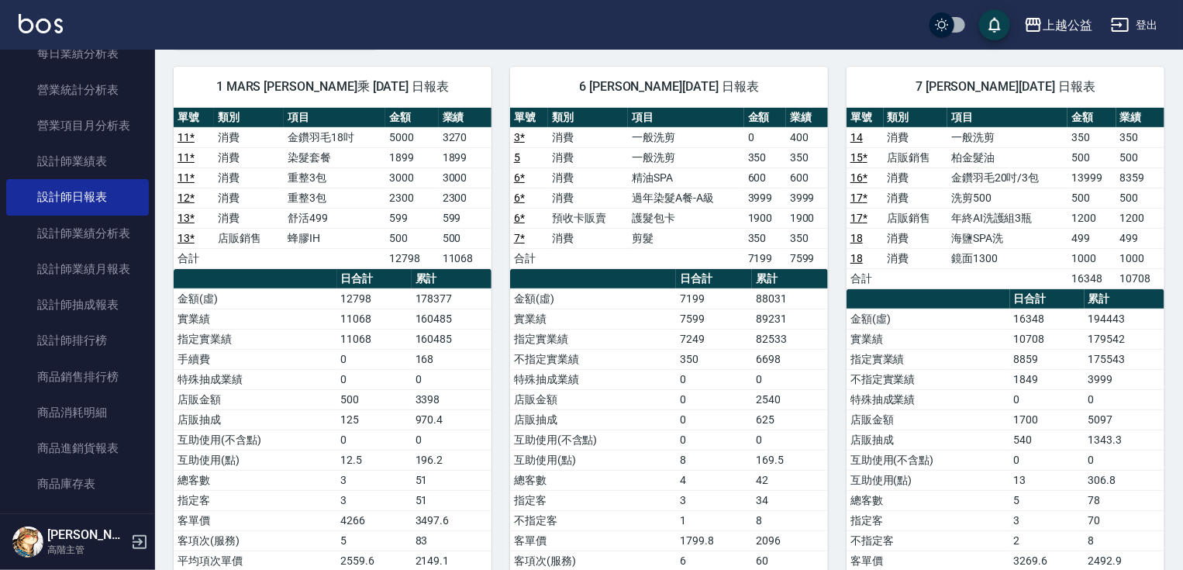
scroll to position [106, 0]
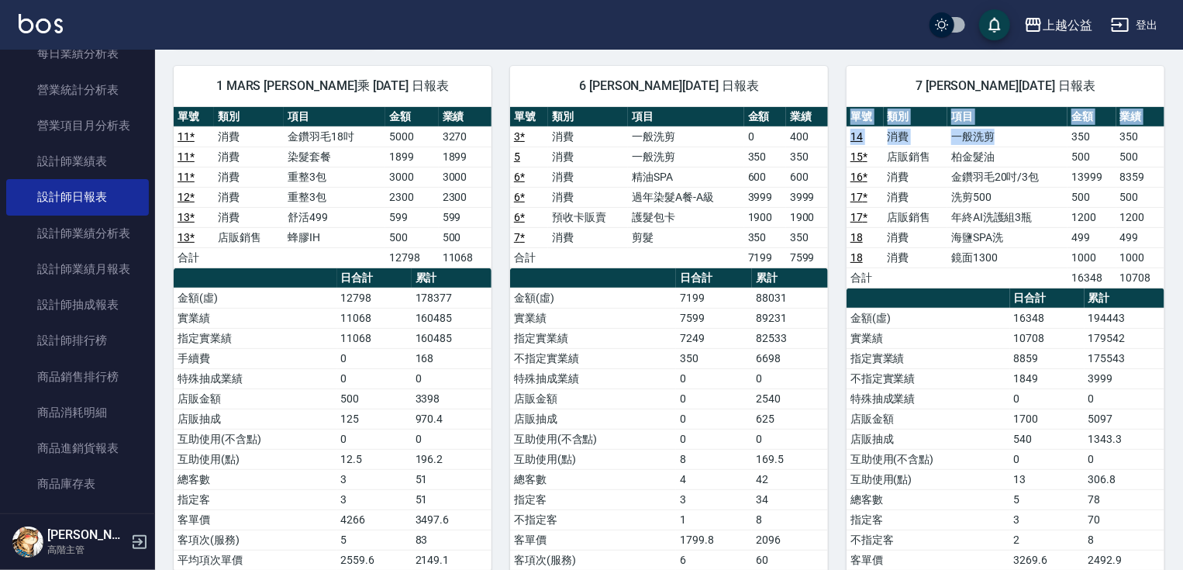
drag, startPoint x: 1062, startPoint y: 131, endPoint x: 1183, endPoint y: 137, distance: 121.1
click at [1183, 137] on div "上越公益 2025-10-13 設計師日報表 列印時間： 2025-10-13-21:26 Employee Daily Report 設計師日報表 前天 昨…" at bounding box center [669, 566] width 1028 height 1247
click at [1181, 140] on div "上越公益 2025-10-13 設計師日報表 列印時間： 2025-10-13-21:26 Employee Daily Report 設計師日報表 前天 昨…" at bounding box center [669, 566] width 1028 height 1247
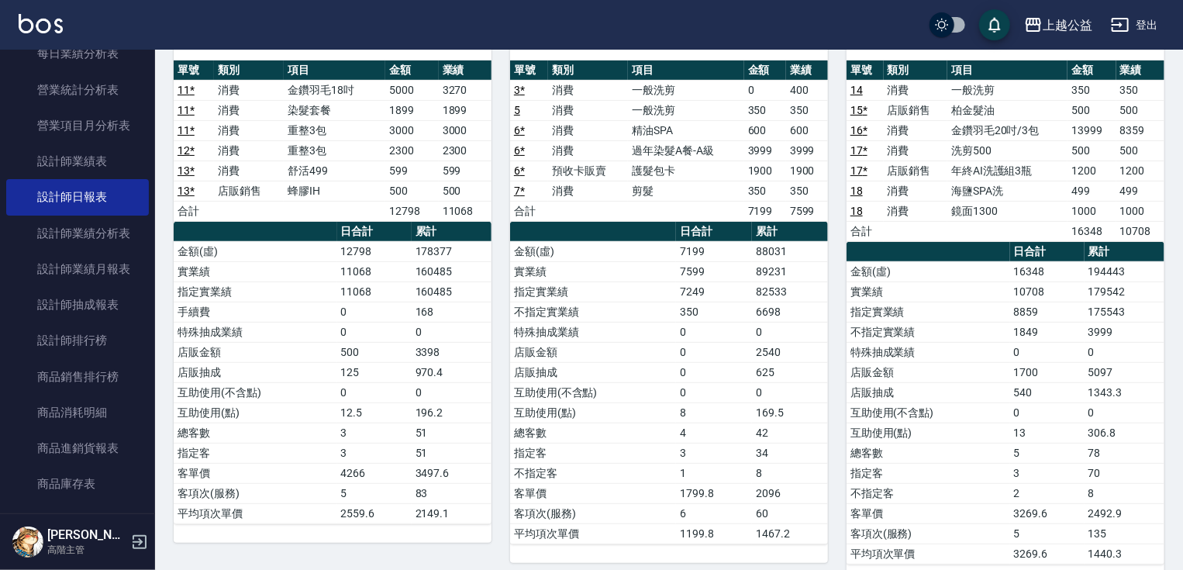
scroll to position [139, 0]
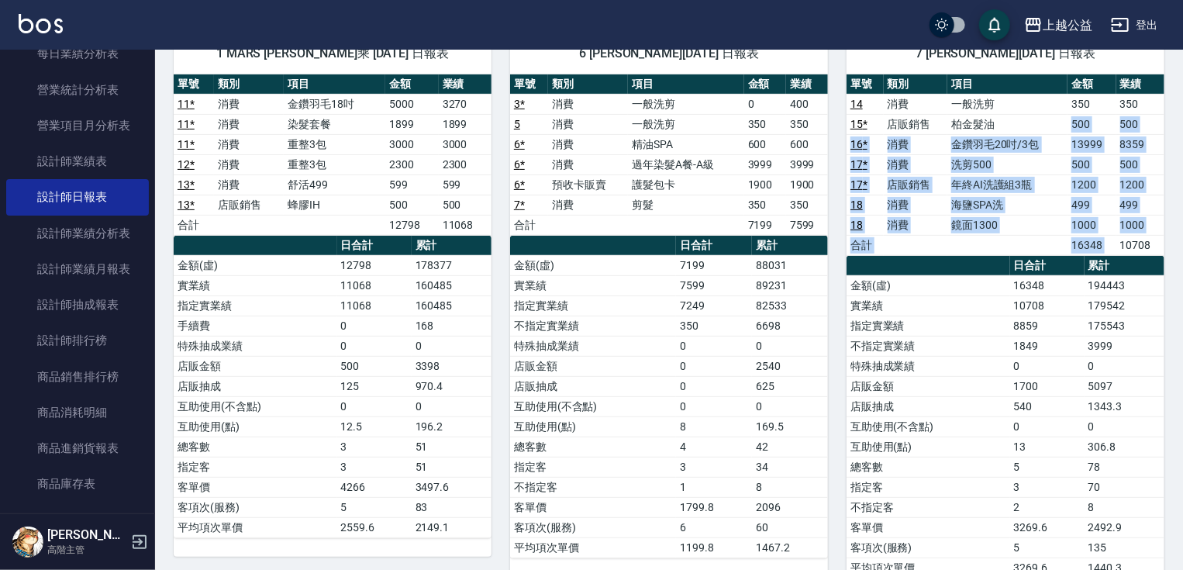
drag, startPoint x: 1076, startPoint y: 115, endPoint x: 1122, endPoint y: 244, distance: 136.9
click at [1122, 244] on tbody "14 消費 一般洗剪 350 350 15 * 店販銷售 柏金髮油 500 500 16 * 消費 金鑽羽毛20吋/3包 13999 8359 17 * 消費…" at bounding box center [1006, 174] width 318 height 161
click at [1038, 235] on td "a dense table" at bounding box center [1008, 245] width 120 height 20
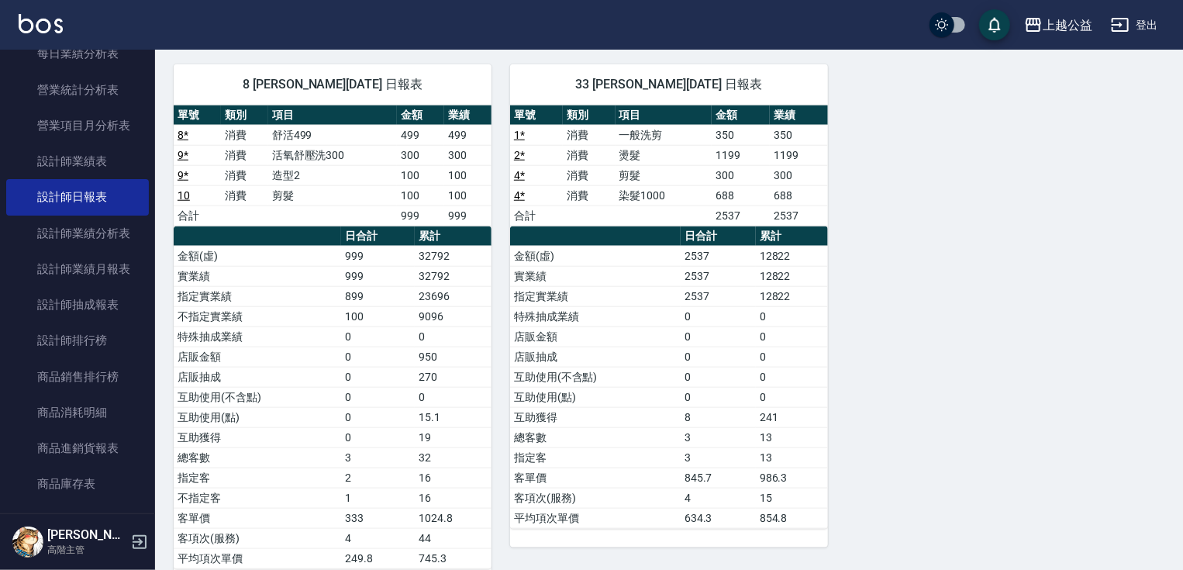
scroll to position [689, 0]
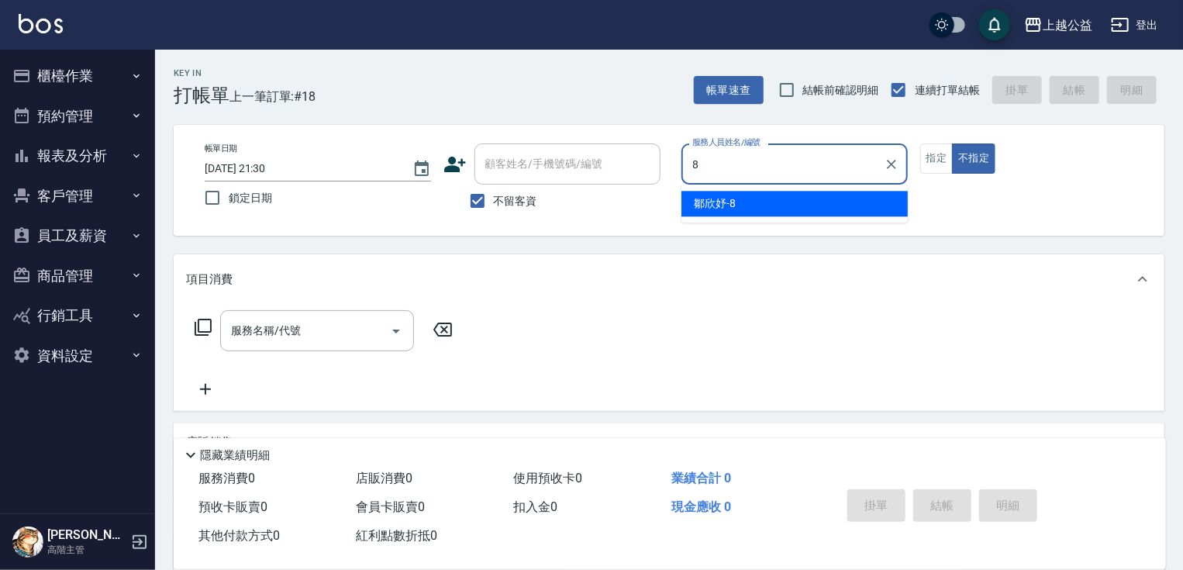
type input "[PERSON_NAME]-8"
type button "false"
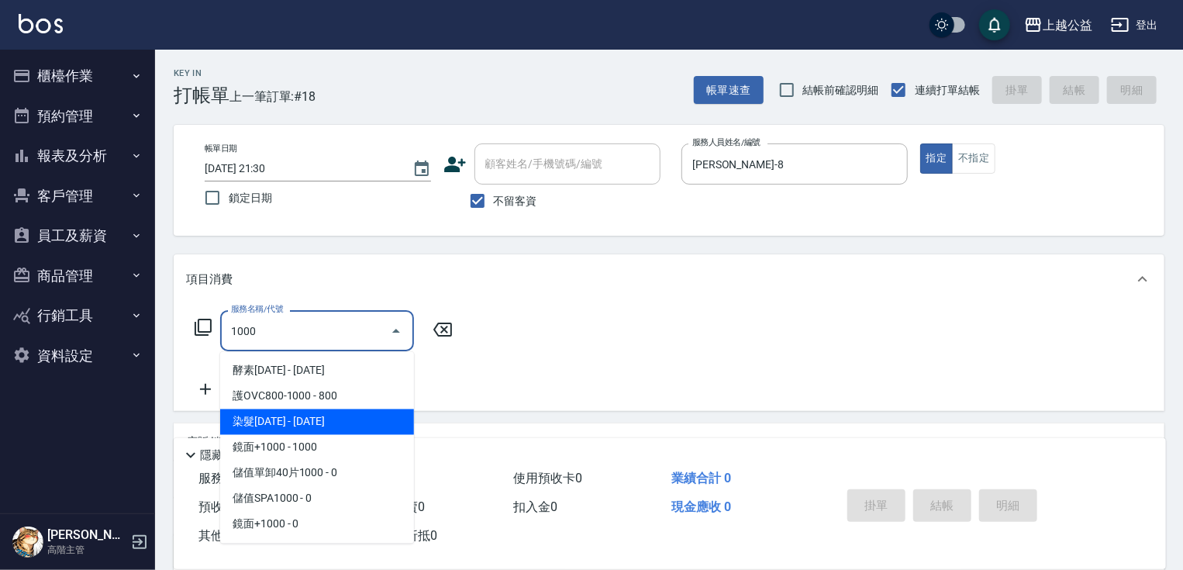
type input "染髮1000(517)"
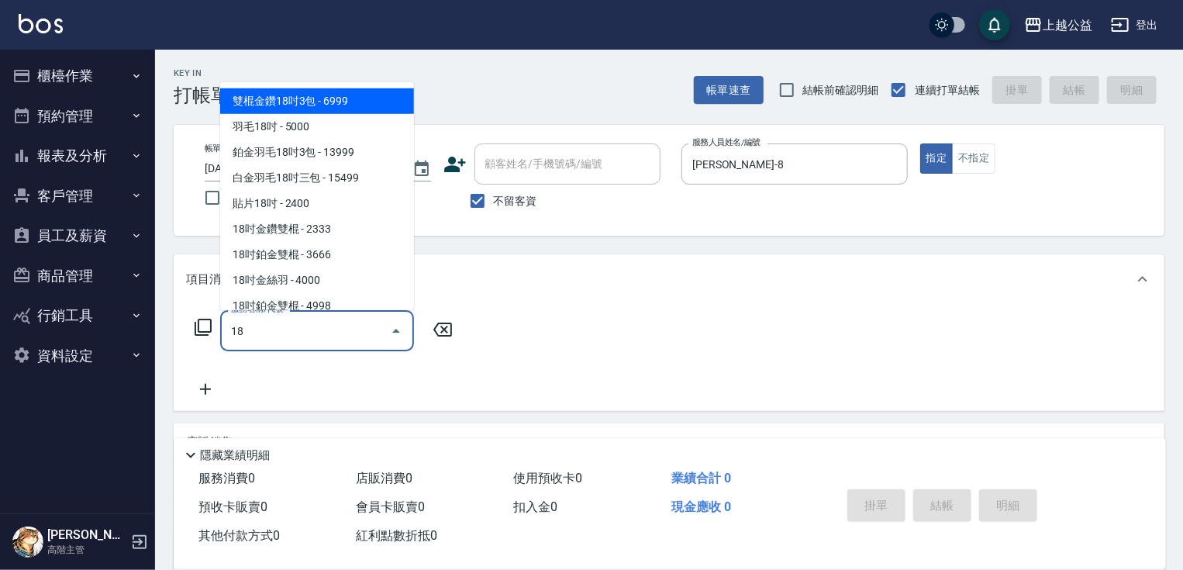
type input "1"
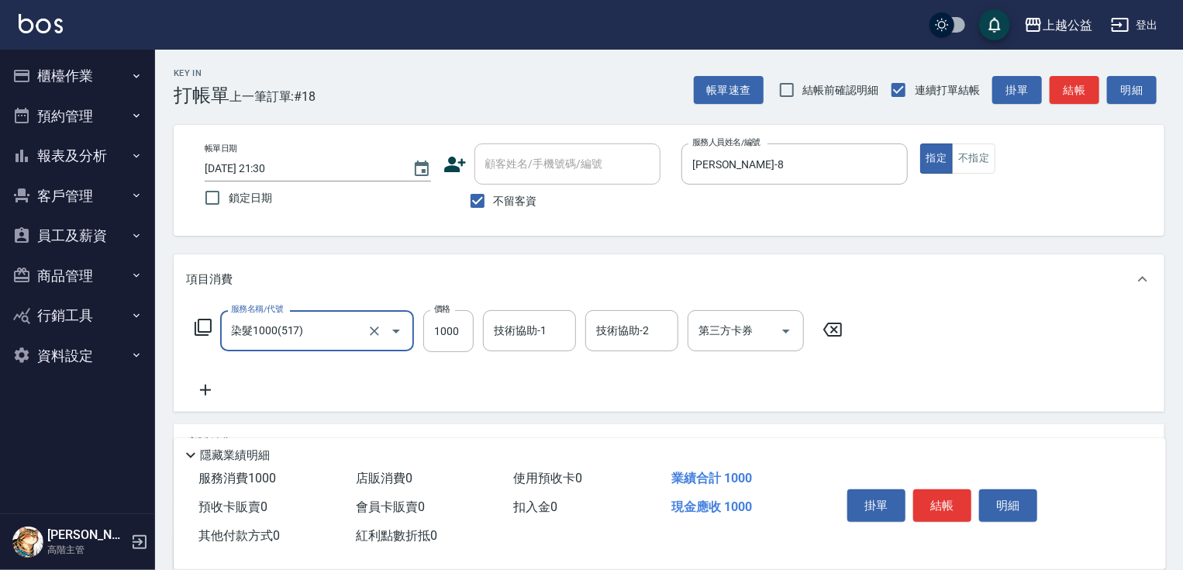
type input "染髮1000(517)"
type input "1180"
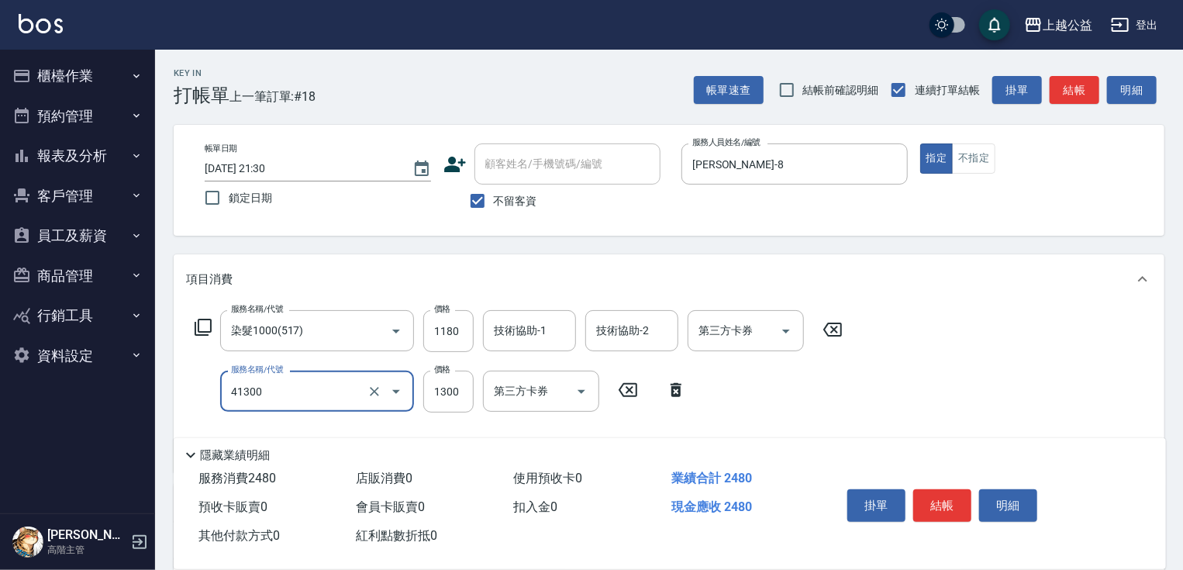
type input "鏡面1300(41300)"
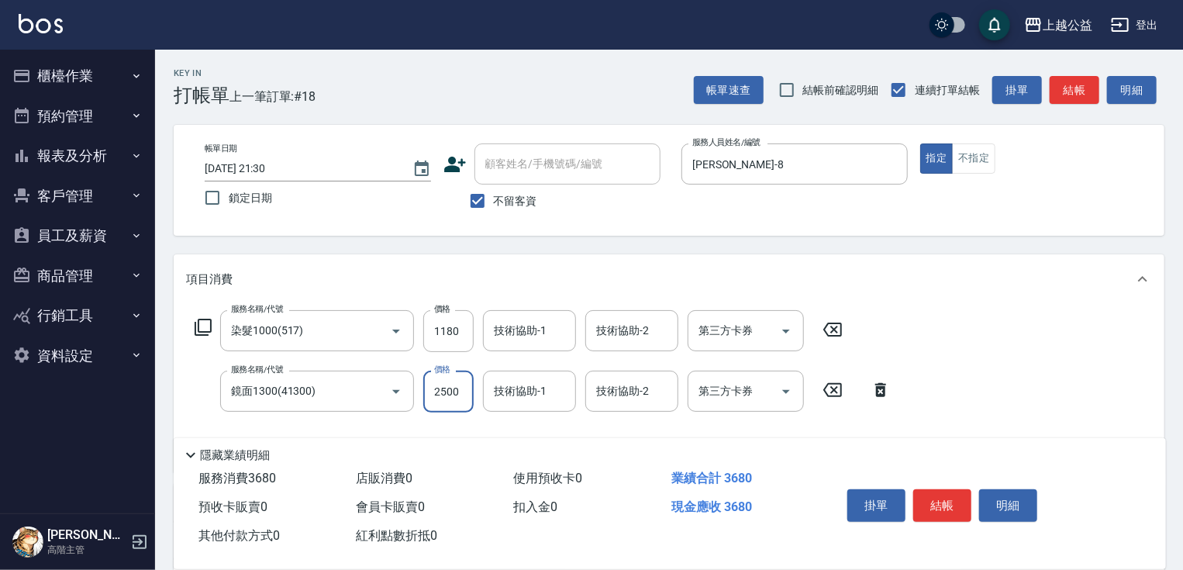
type input "2500"
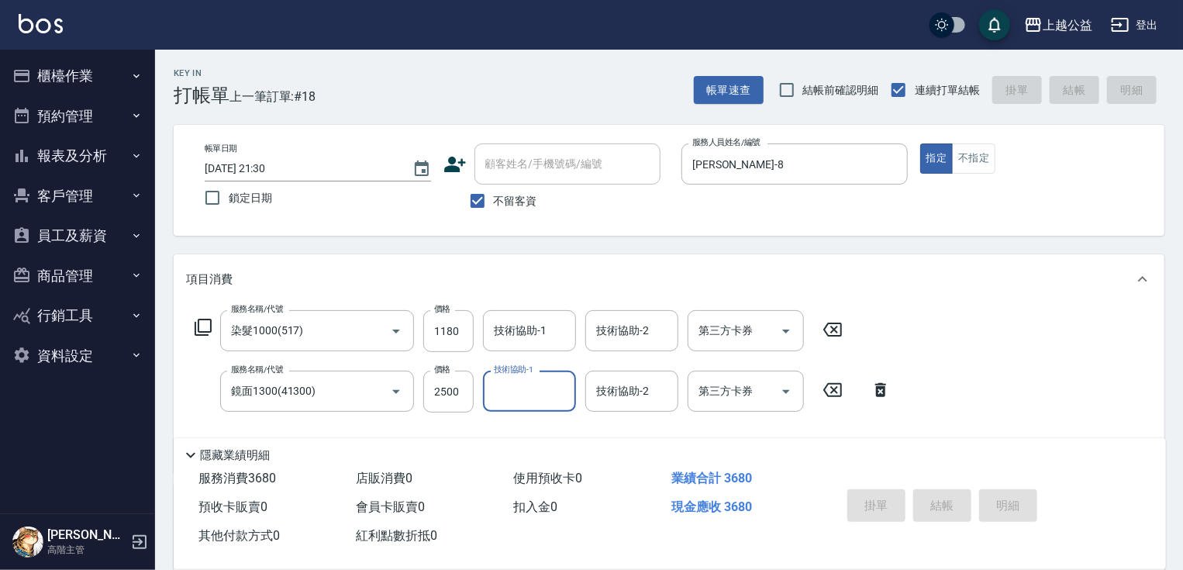
type input "[DATE] 21:31"
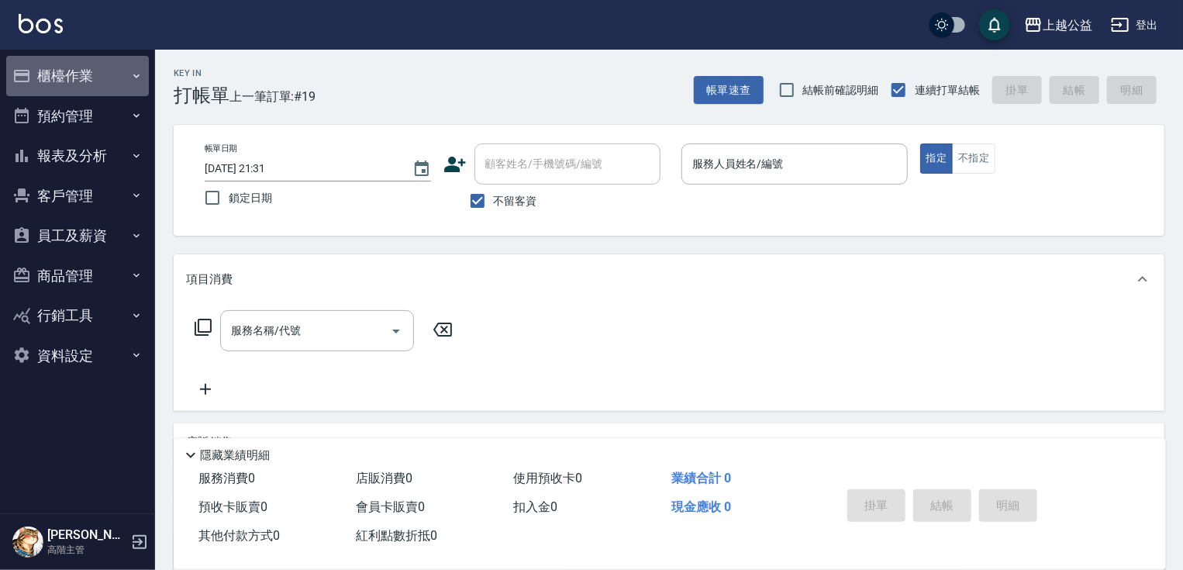
click at [86, 83] on button "櫃檯作業" at bounding box center [77, 76] width 143 height 40
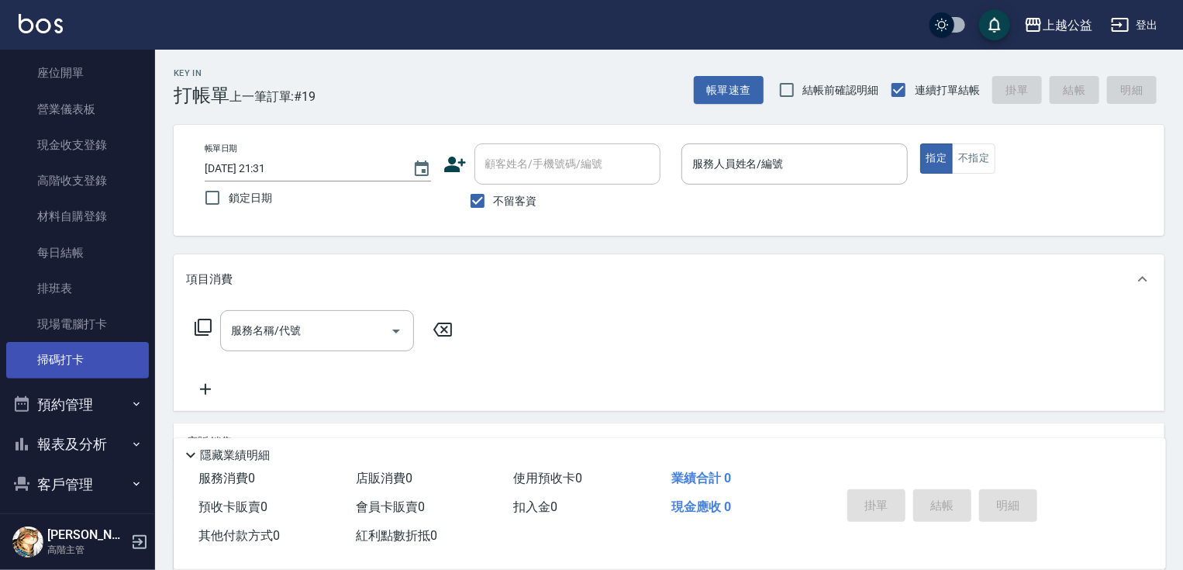
scroll to position [155, 0]
click at [62, 449] on button "報表及分析" at bounding box center [77, 443] width 143 height 40
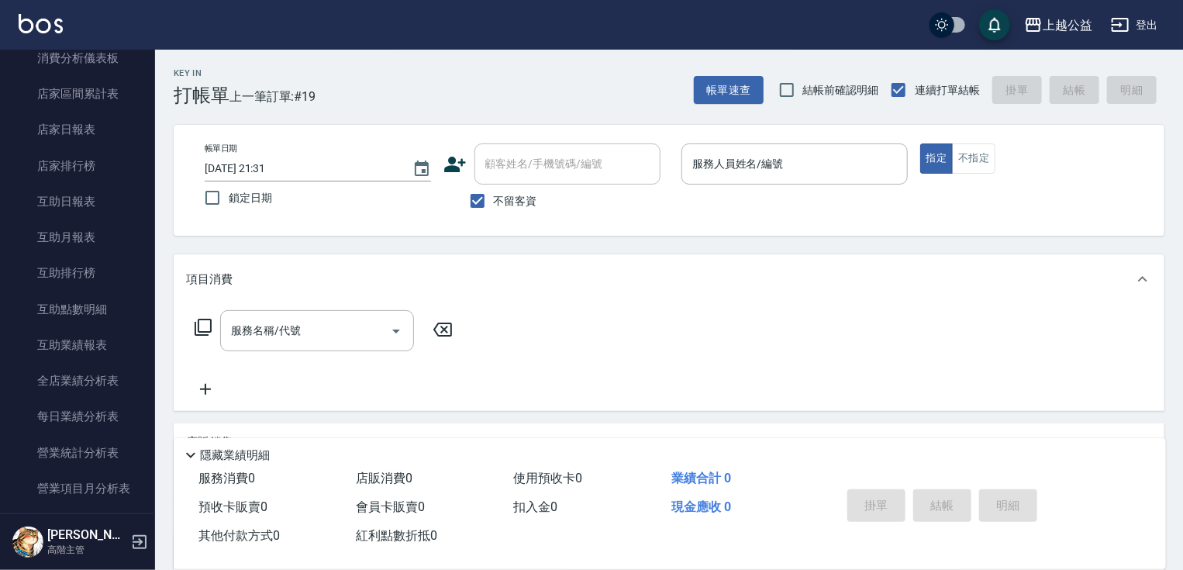
scroll to position [586, 0]
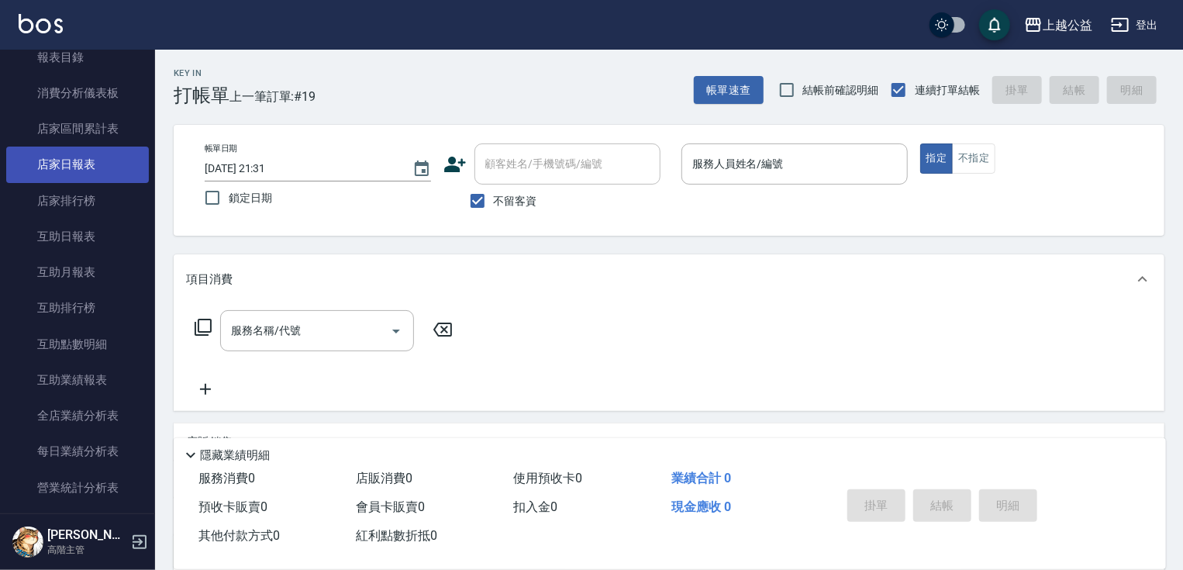
drag, startPoint x: 85, startPoint y: 155, endPoint x: 64, endPoint y: 156, distance: 21.0
click at [84, 155] on link "店家日報表" at bounding box center [77, 165] width 143 height 36
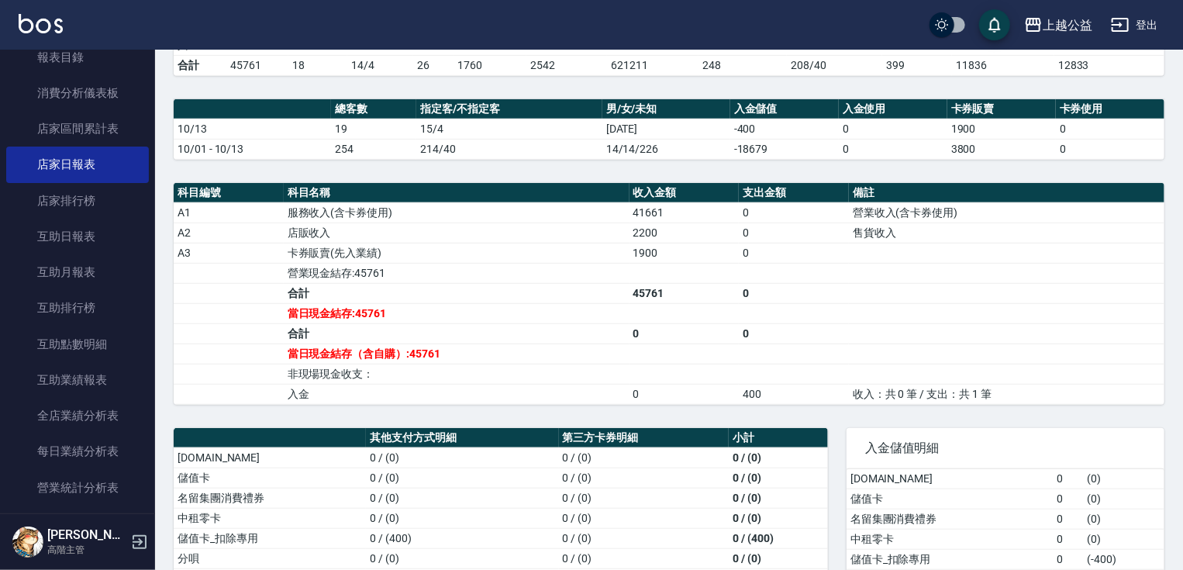
scroll to position [475, 0]
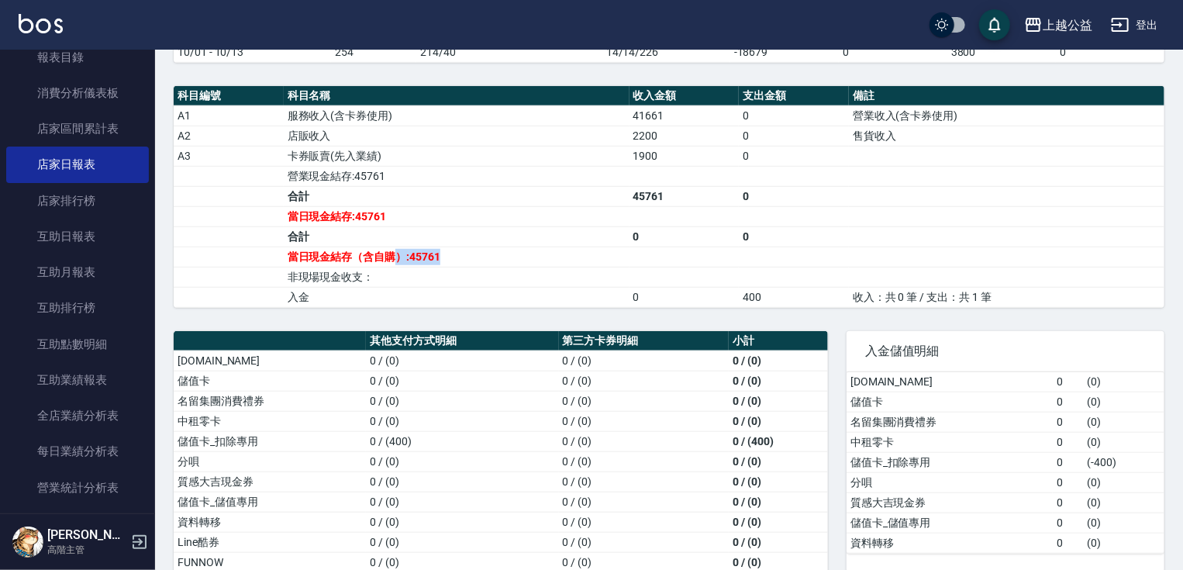
drag, startPoint x: 434, startPoint y: 254, endPoint x: 494, endPoint y: 253, distance: 60.5
click at [494, 253] on td "當日現金結存（含自購）:45761" at bounding box center [457, 257] width 346 height 20
drag, startPoint x: 1116, startPoint y: 267, endPoint x: 1156, endPoint y: 282, distance: 43.2
click at [1115, 267] on td "a dense table" at bounding box center [1007, 277] width 316 height 20
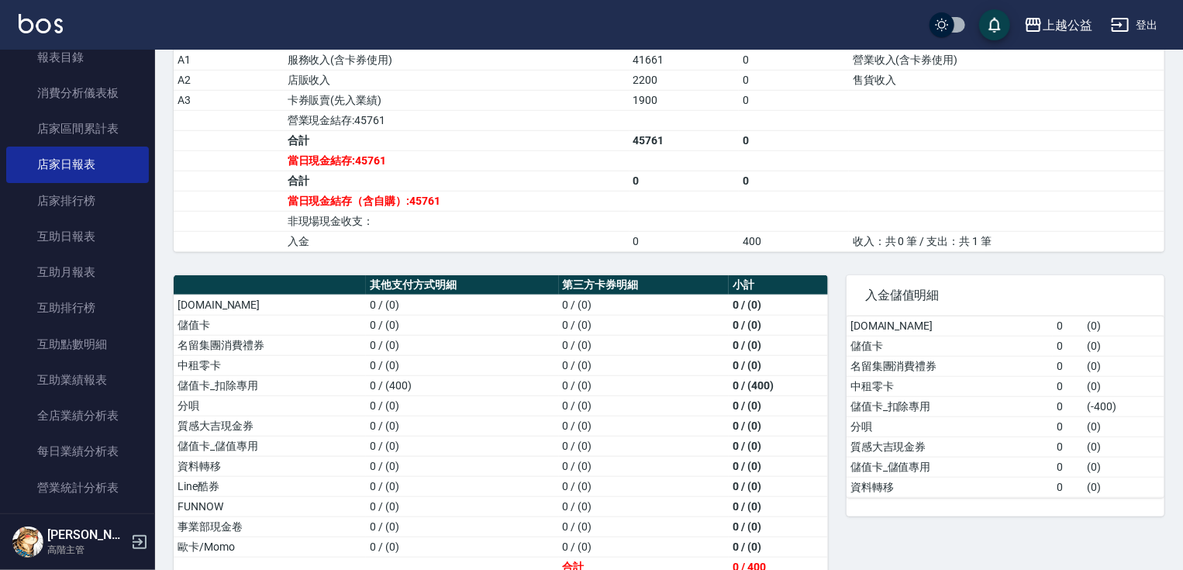
scroll to position [549, 0]
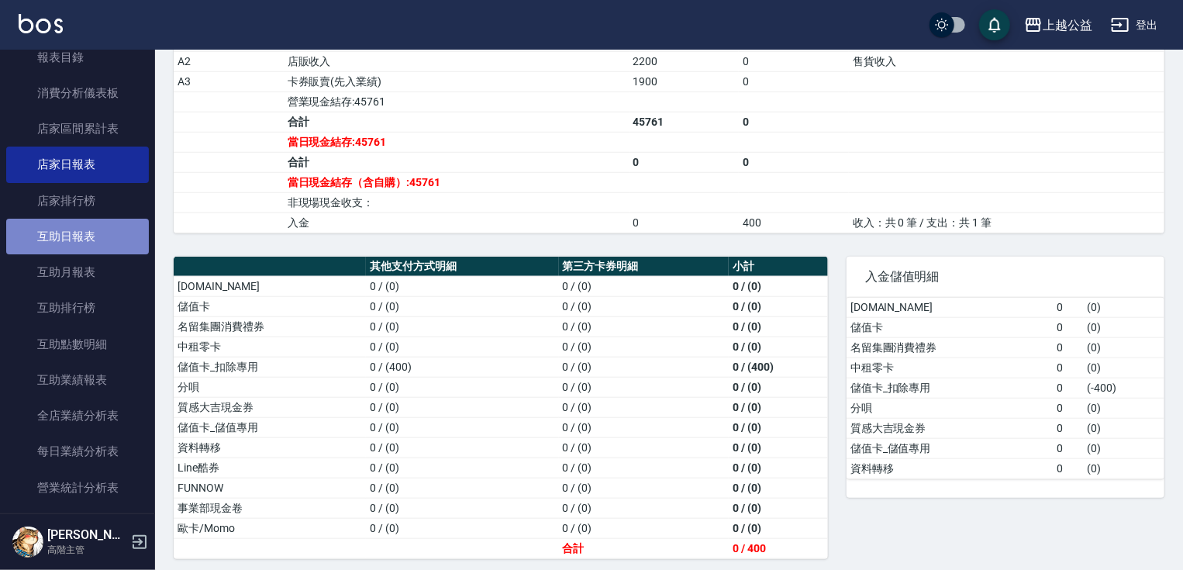
click at [82, 237] on link "互助日報表" at bounding box center [77, 237] width 143 height 36
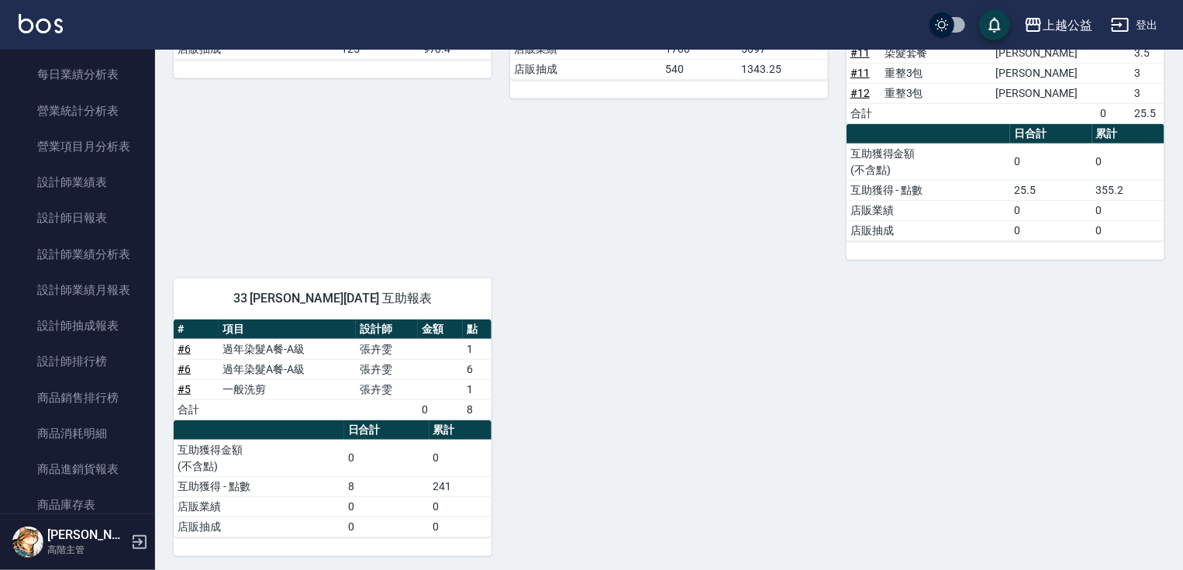
scroll to position [947, 0]
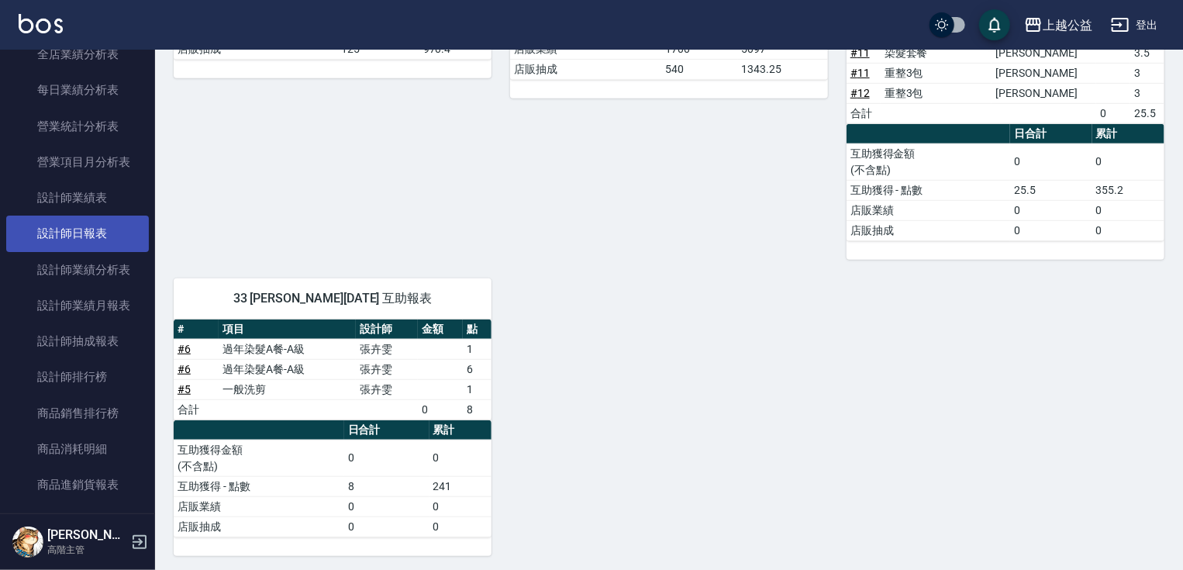
click at [62, 235] on link "設計師日報表" at bounding box center [77, 234] width 143 height 36
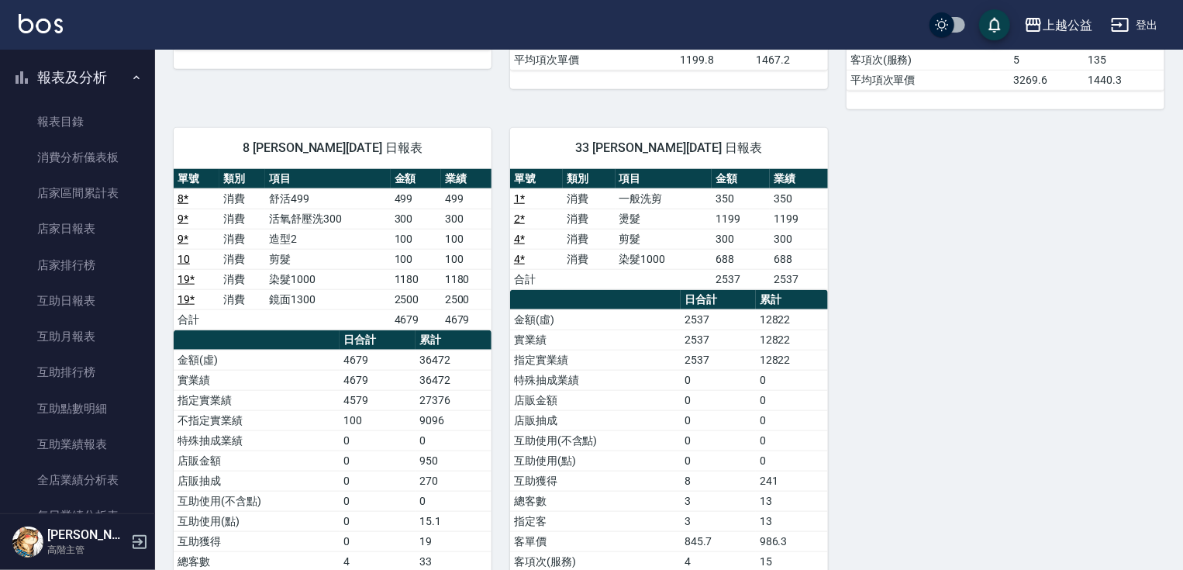
scroll to position [496, 0]
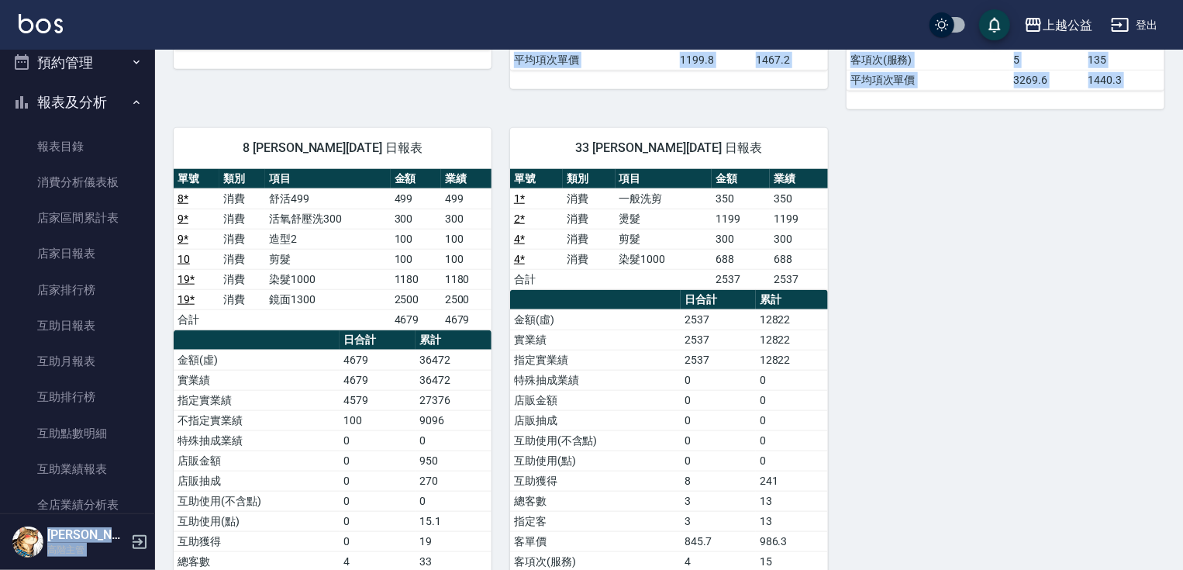
drag, startPoint x: 147, startPoint y: 171, endPoint x: 159, endPoint y: 140, distance: 34.1
click at [159, 140] on div "上越公益 登出 櫃檯作業 打帳單 帳單列表 掛單列表 座位開單 營業儀表板 現金收支登錄 高階收支登錄 材料自購登錄 每日結帳 排班表 現場電腦打卡 掃碼打卡…" at bounding box center [591, 41] width 1183 height 1337
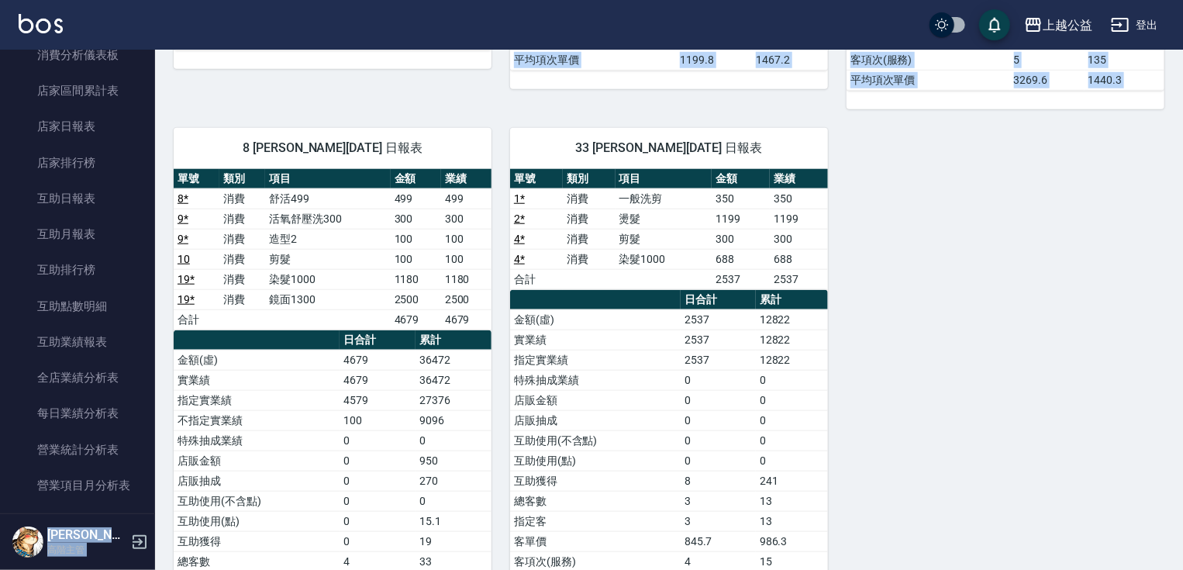
scroll to position [595, 0]
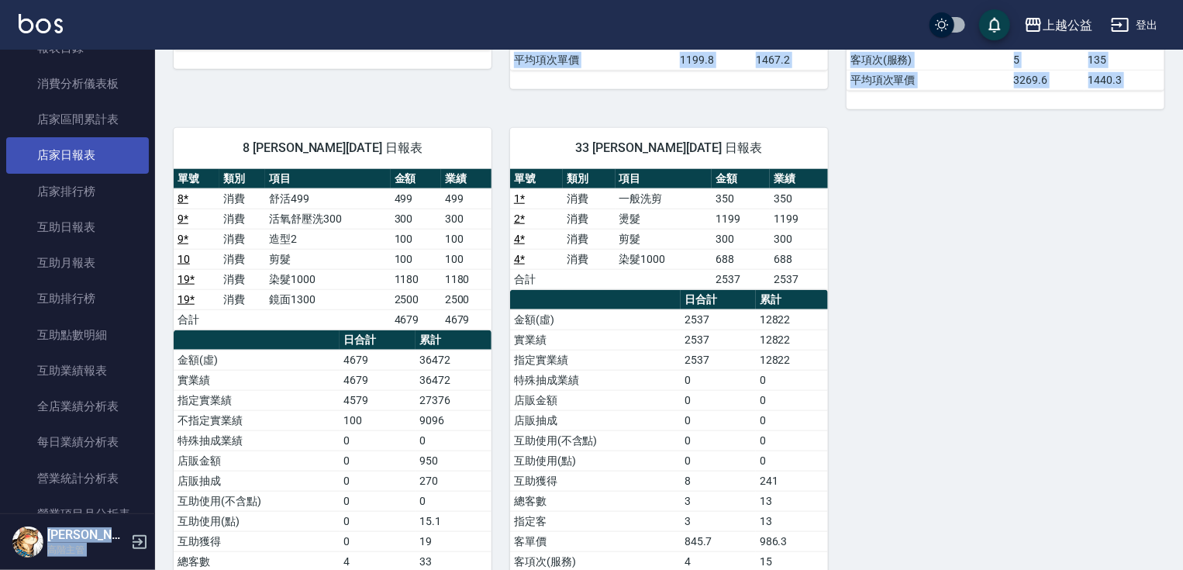
click at [85, 158] on link "店家日報表" at bounding box center [77, 155] width 143 height 36
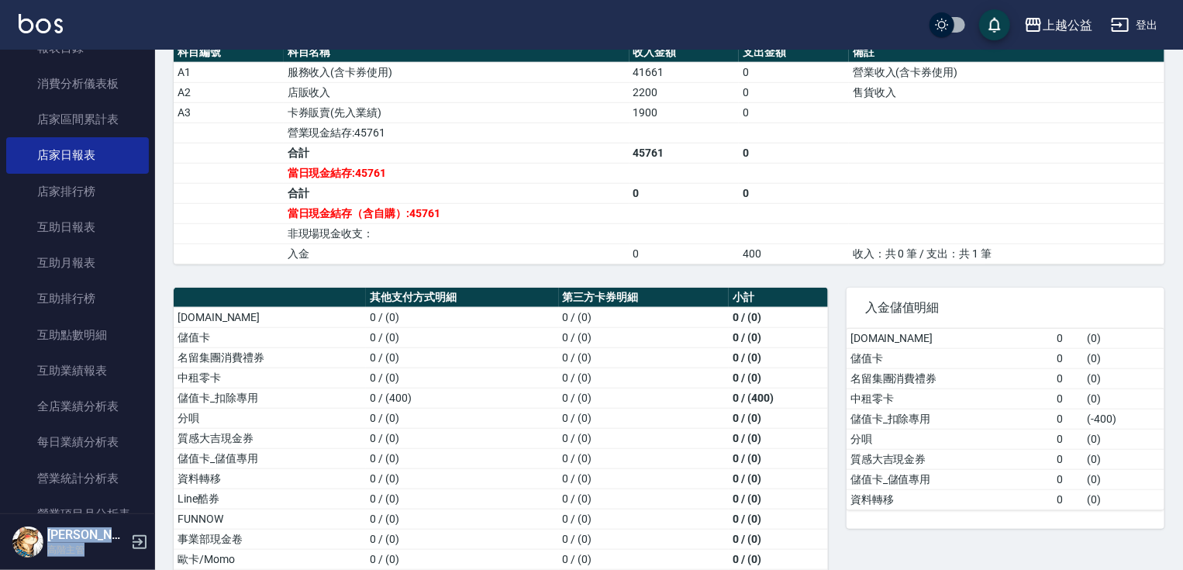
scroll to position [549, 0]
